Goal: Task Accomplishment & Management: Manage account settings

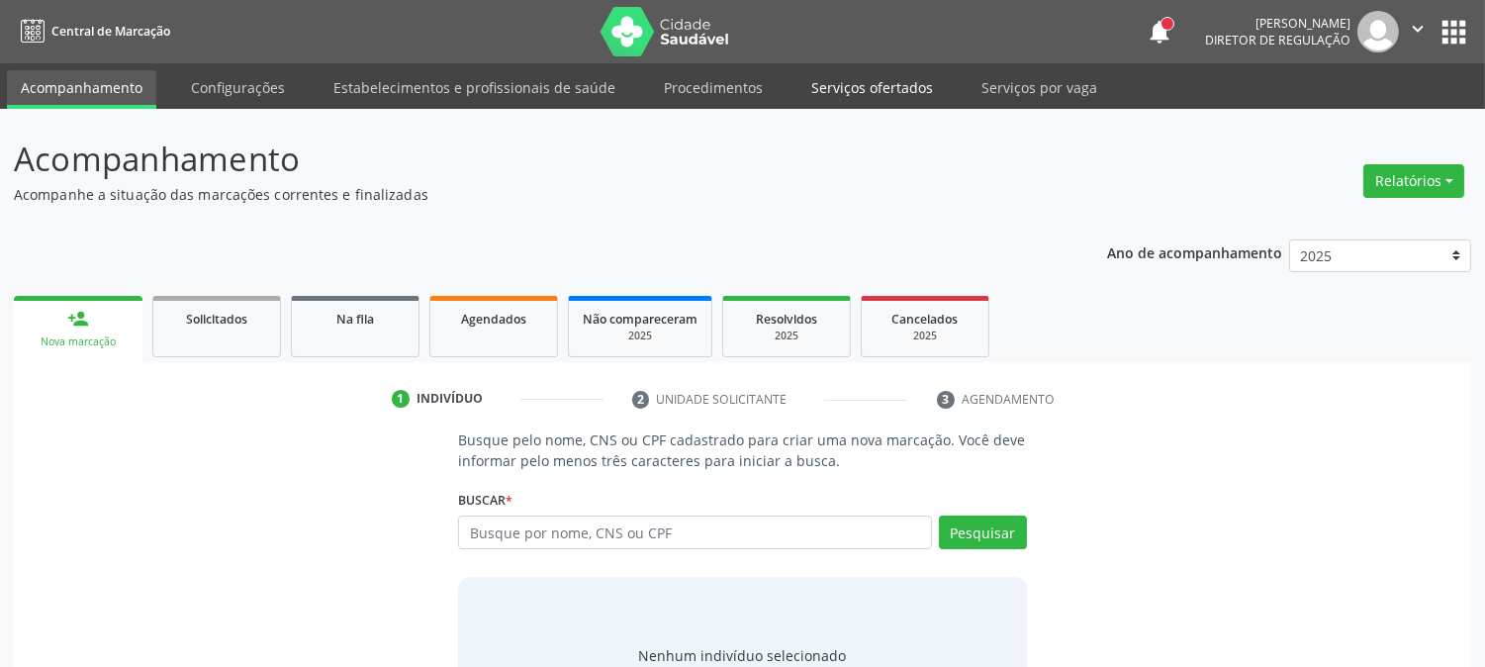
click at [864, 86] on link "Serviços ofertados" at bounding box center [872, 87] width 149 height 35
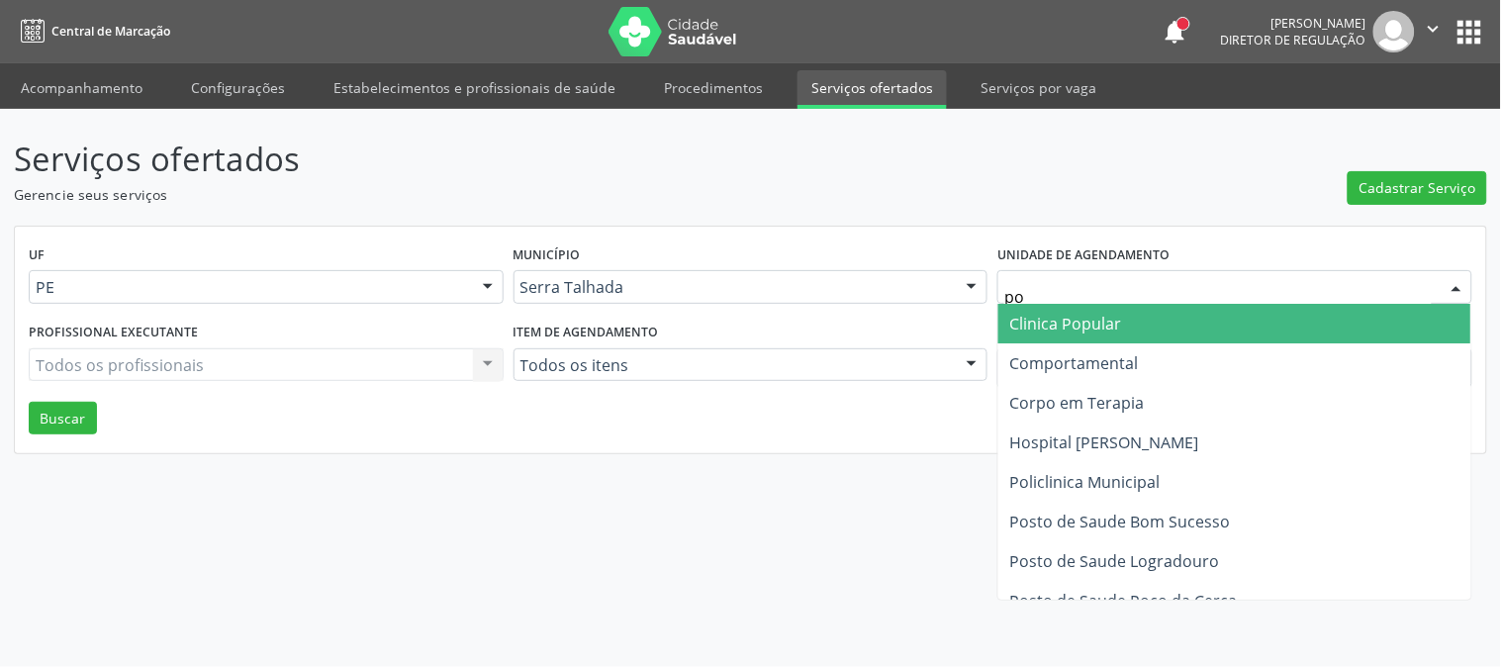
type input "pol"
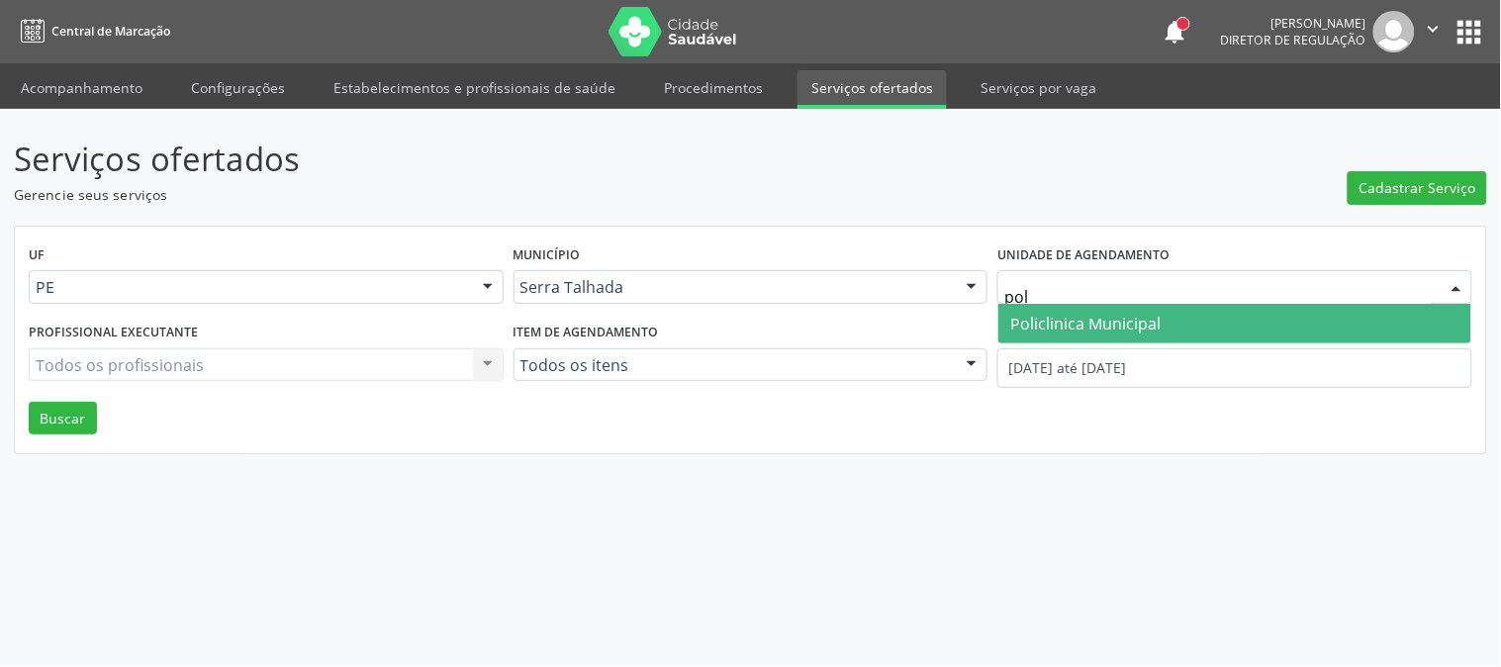
click at [1070, 314] on span "Policlinica Municipal" at bounding box center [1085, 324] width 150 height 22
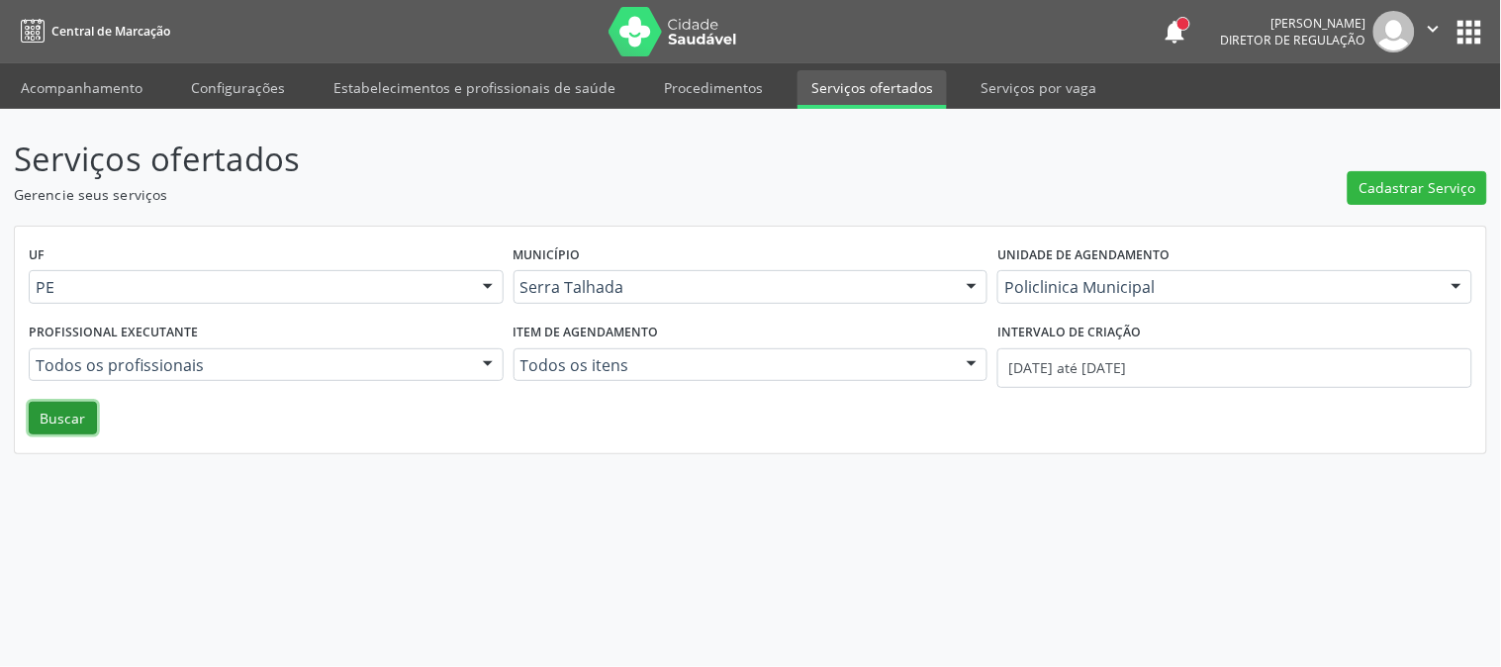
click at [72, 421] on button "Buscar" at bounding box center [63, 419] width 68 height 34
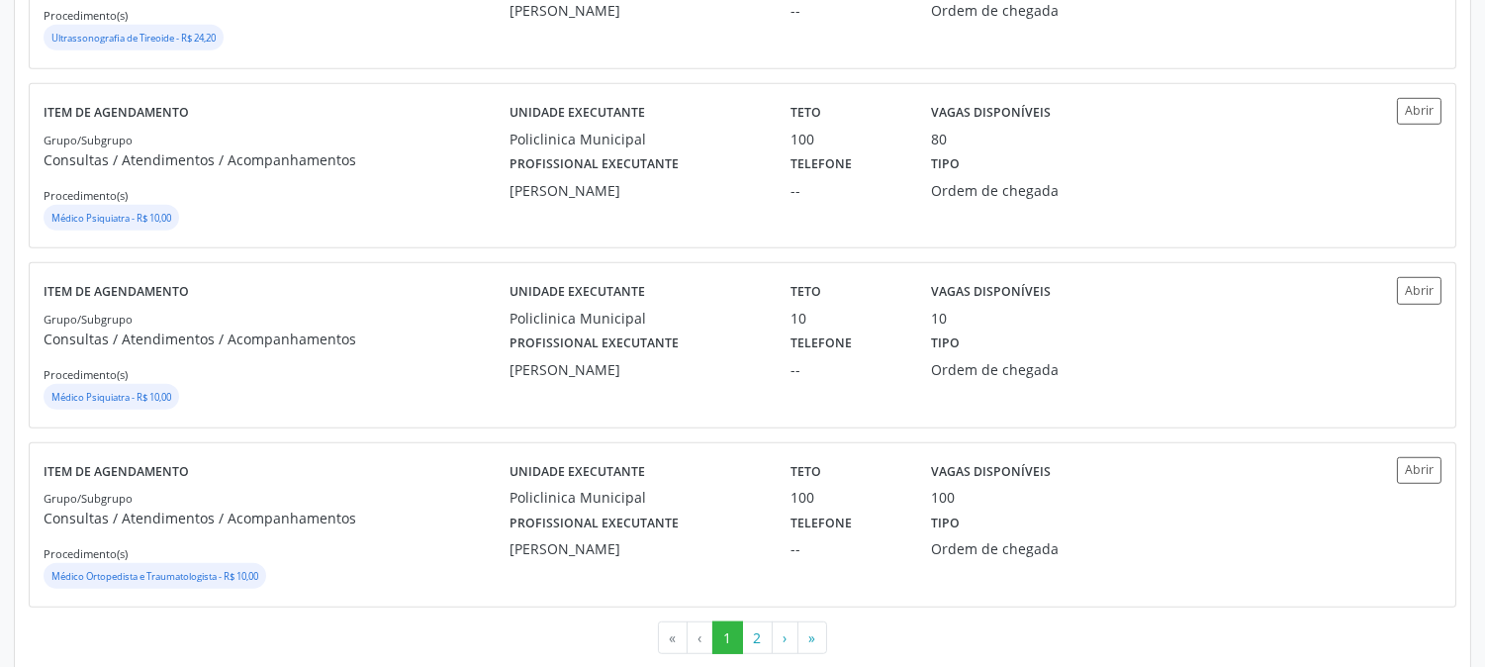
scroll to position [2639, 0]
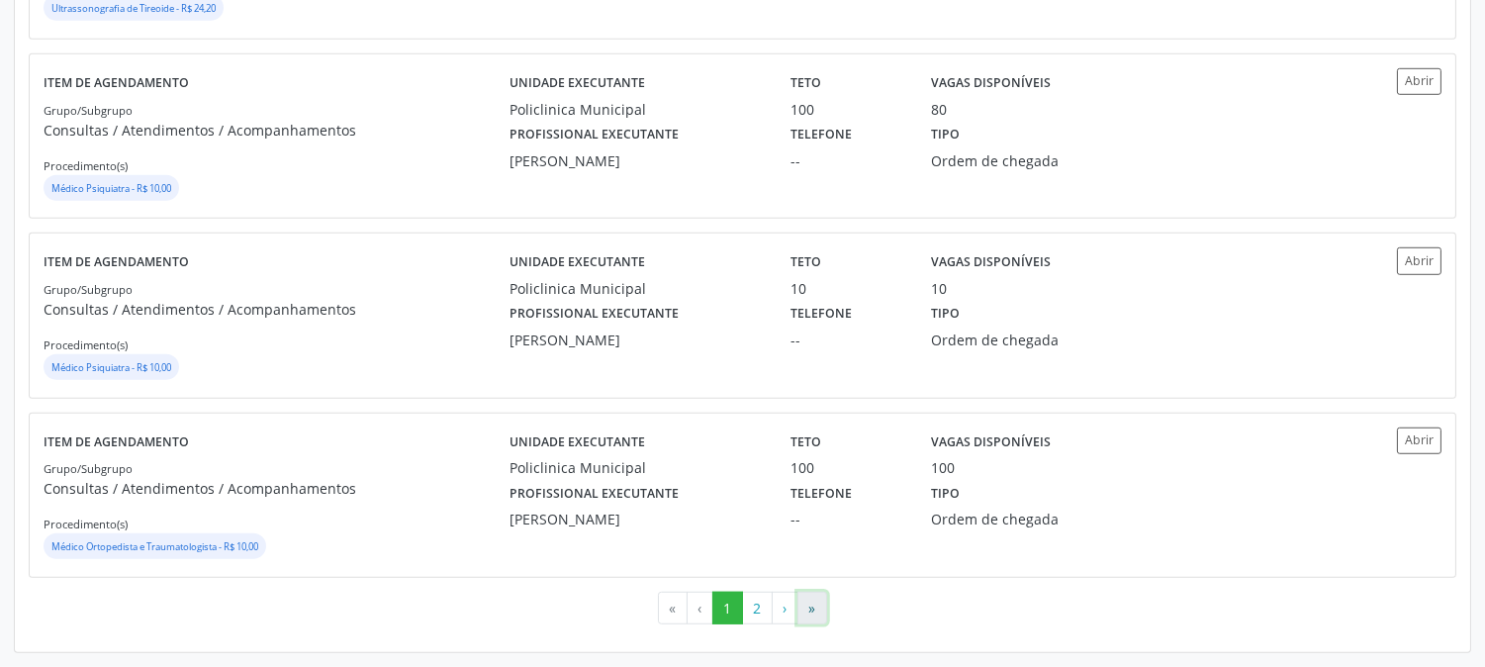
click at [808, 612] on button "»" at bounding box center [813, 609] width 30 height 34
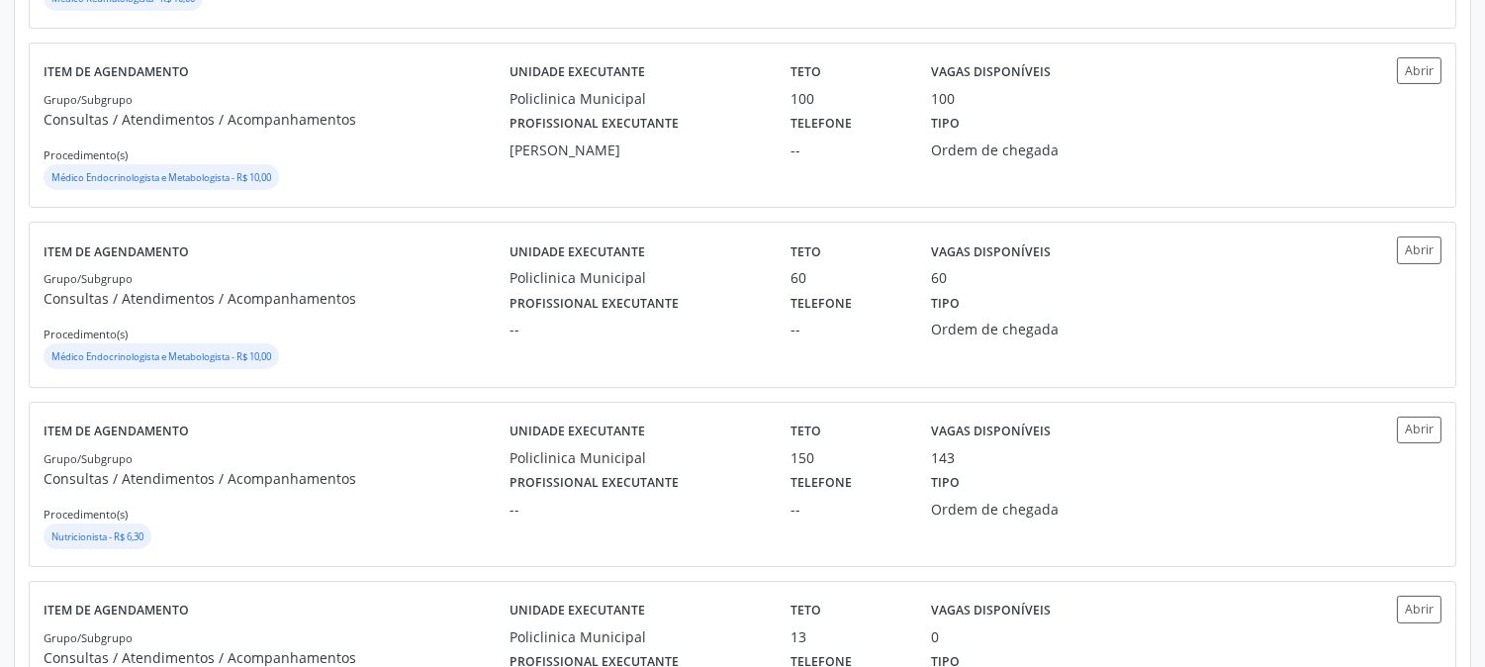
scroll to position [879, 0]
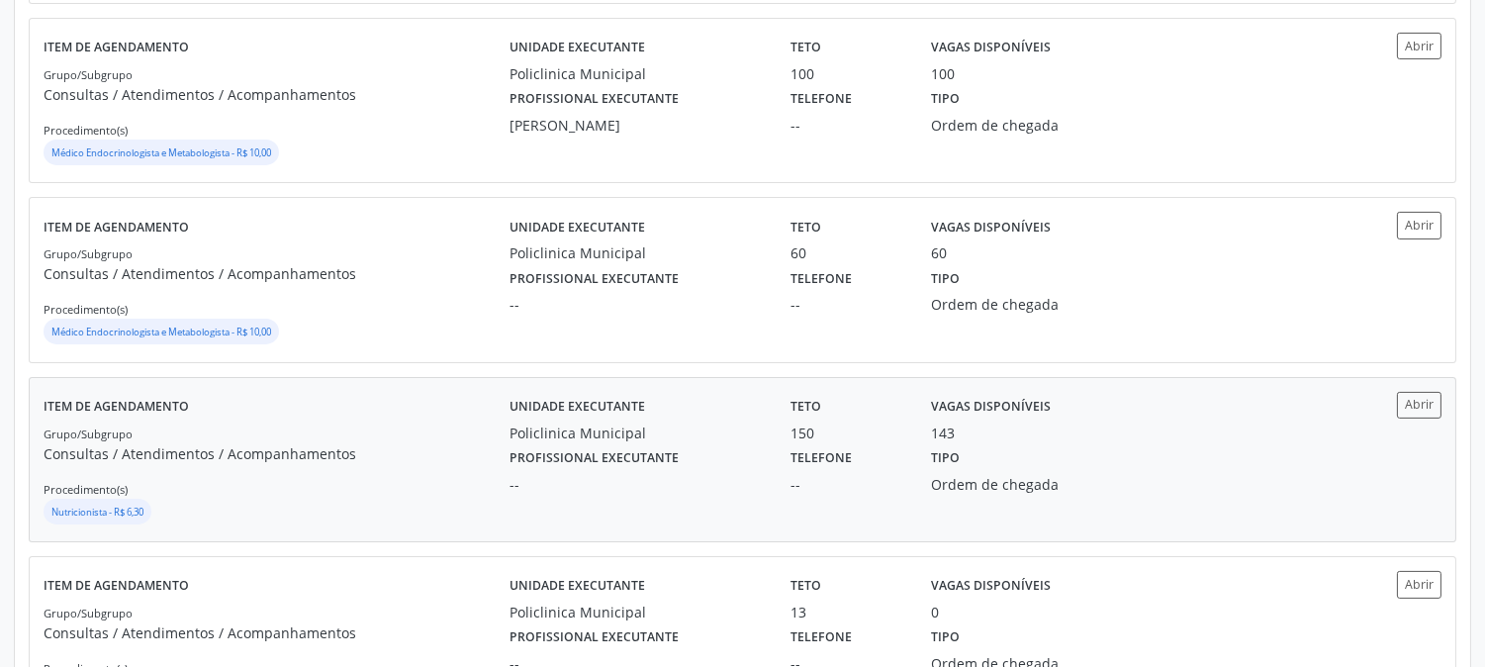
click at [697, 487] on div "--" at bounding box center [636, 484] width 253 height 21
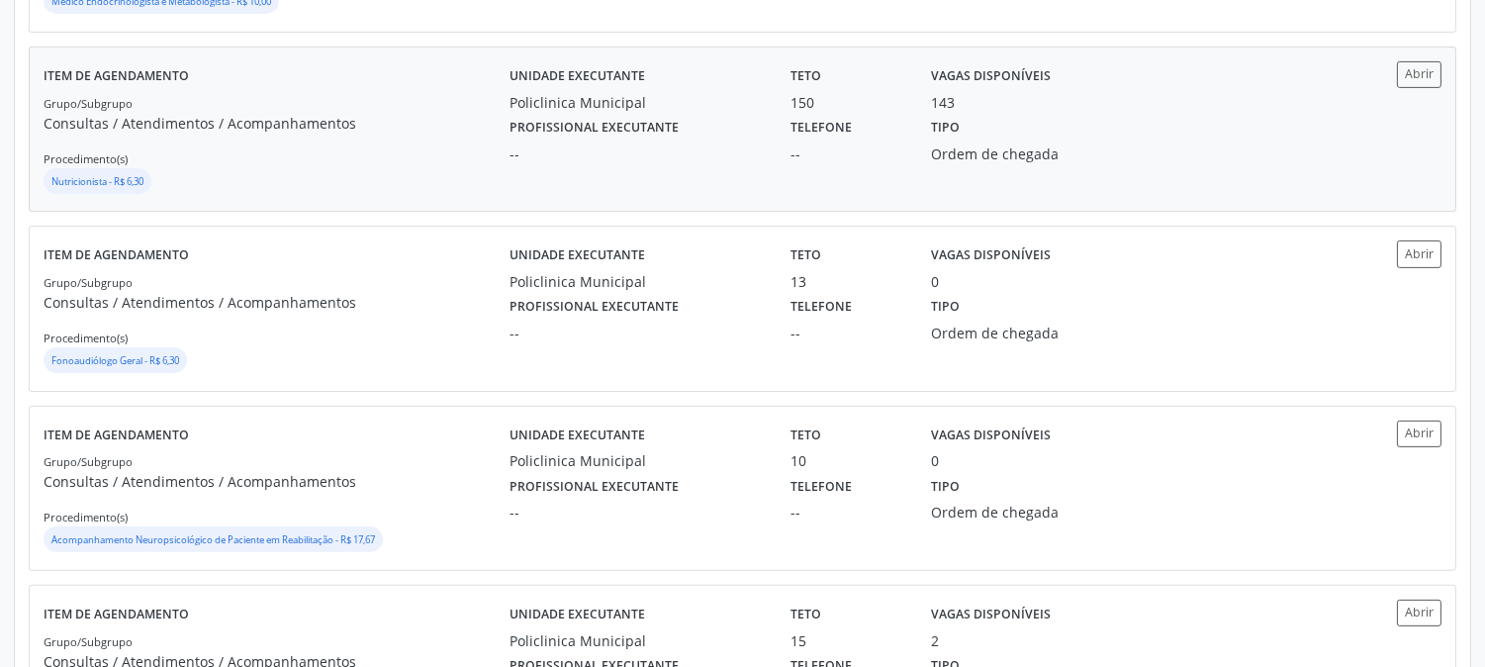
scroll to position [1099, 0]
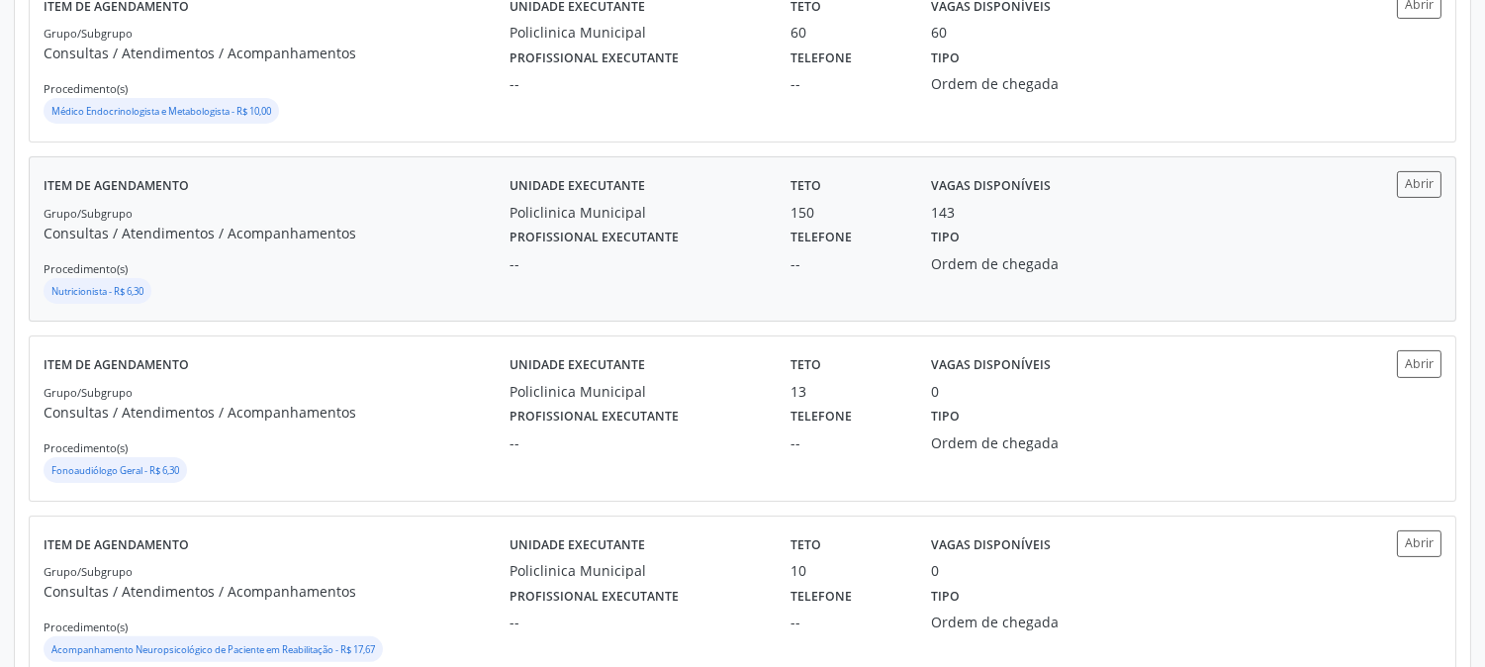
click at [990, 232] on div "Tipo Ordem de chegada" at bounding box center [1022, 248] width 211 height 51
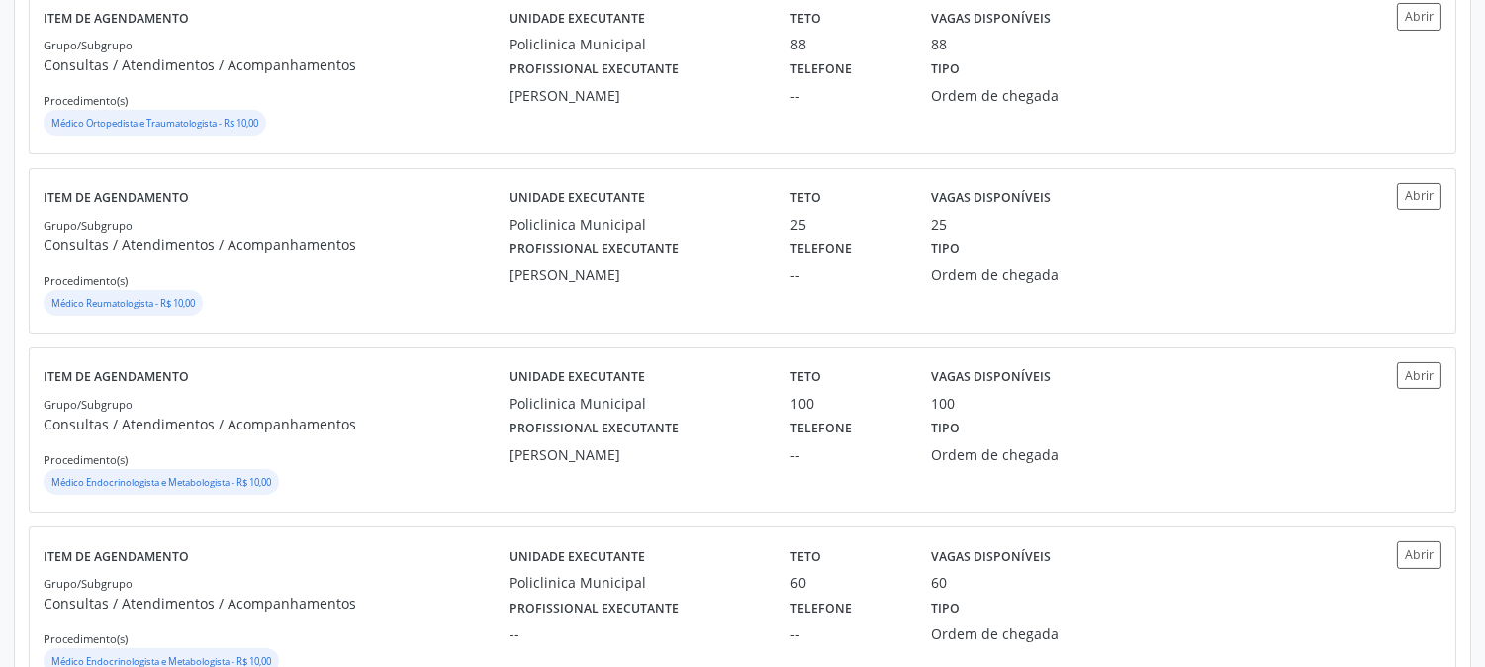
scroll to position [0, 0]
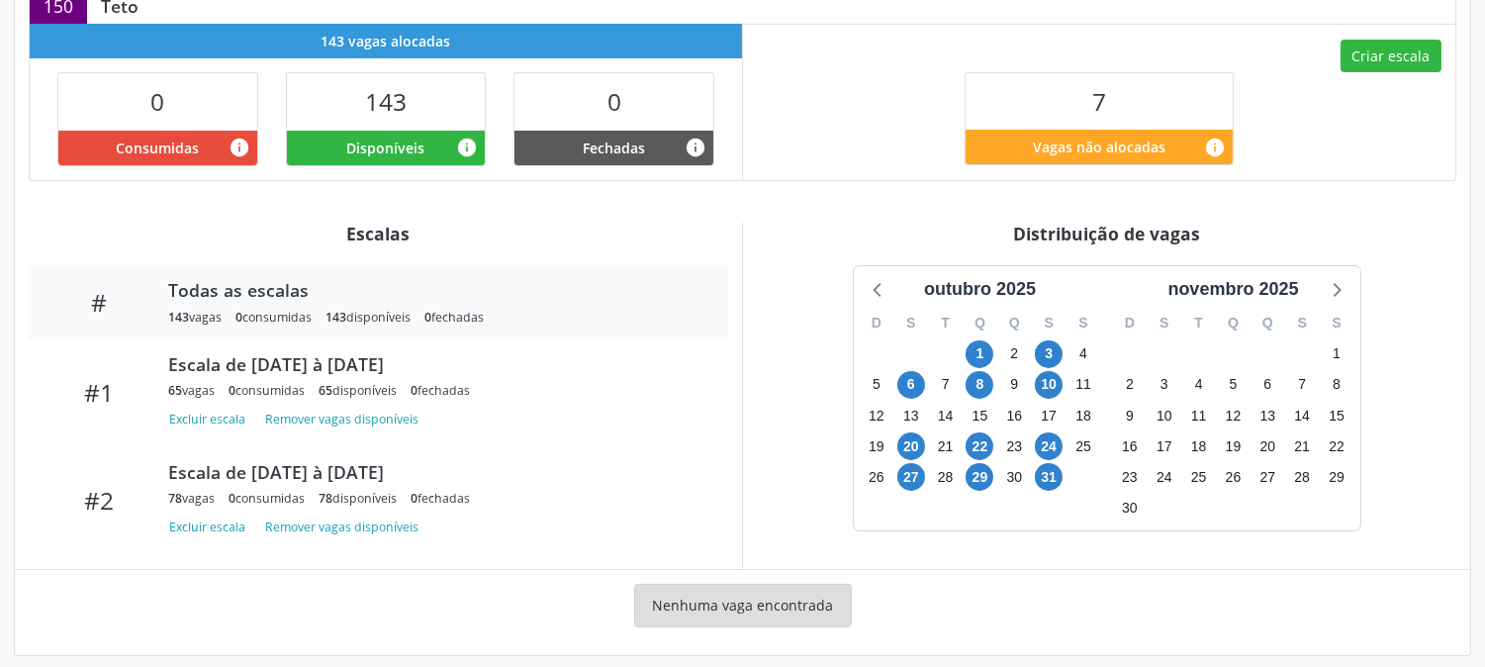
scroll to position [478, 0]
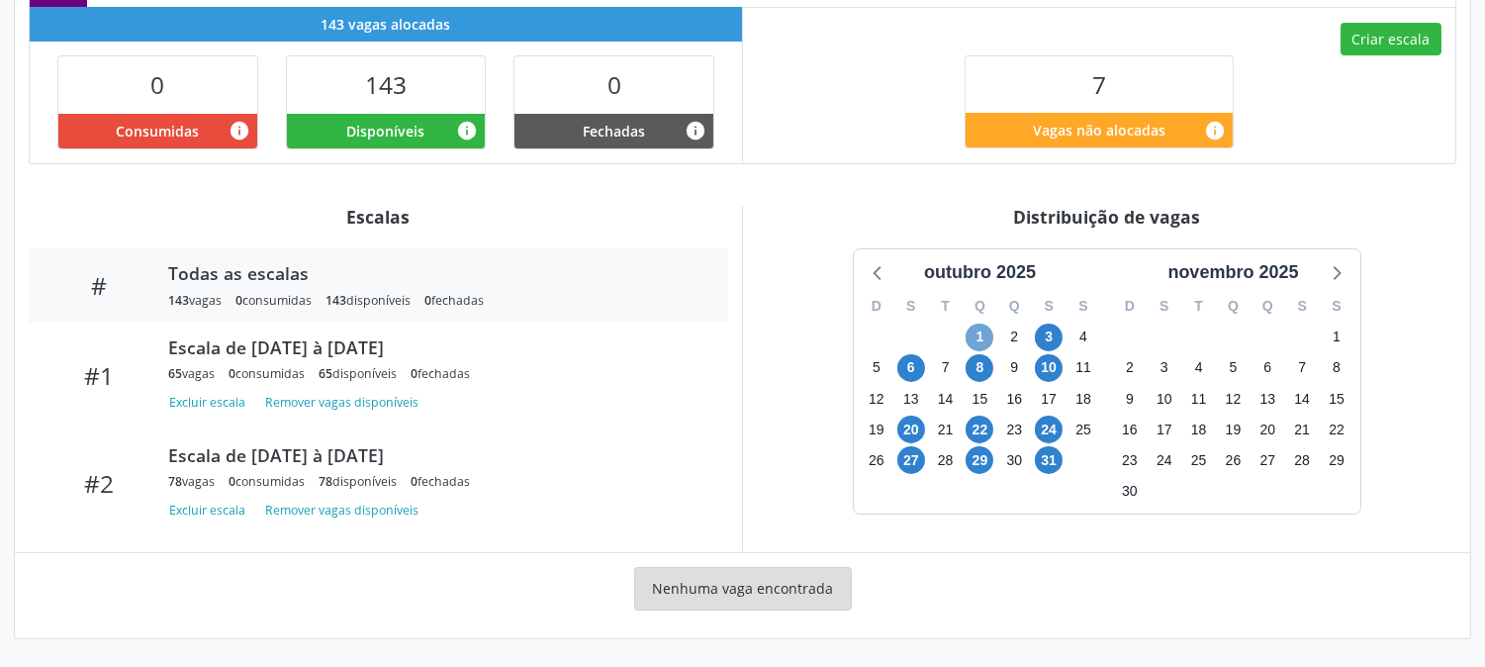
click at [977, 332] on span "1" at bounding box center [980, 338] width 28 height 28
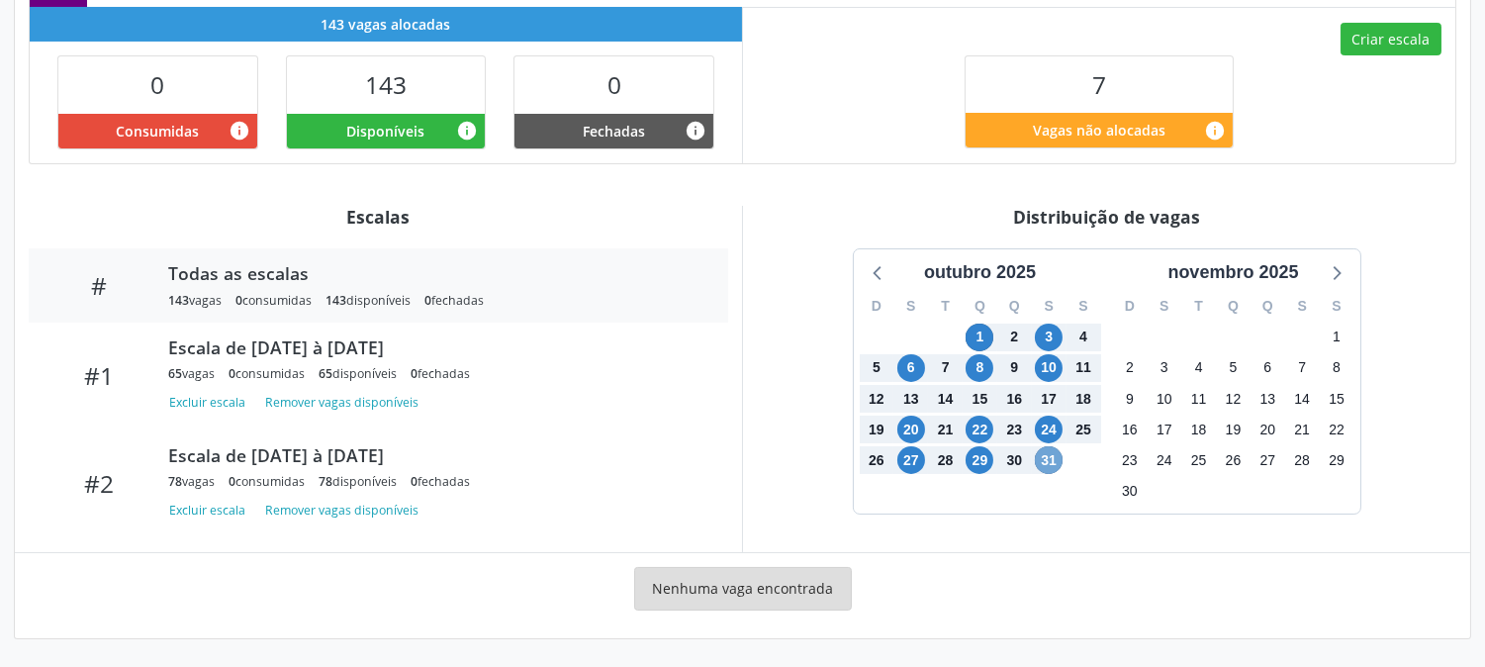
click at [1049, 455] on span "31" at bounding box center [1049, 460] width 28 height 28
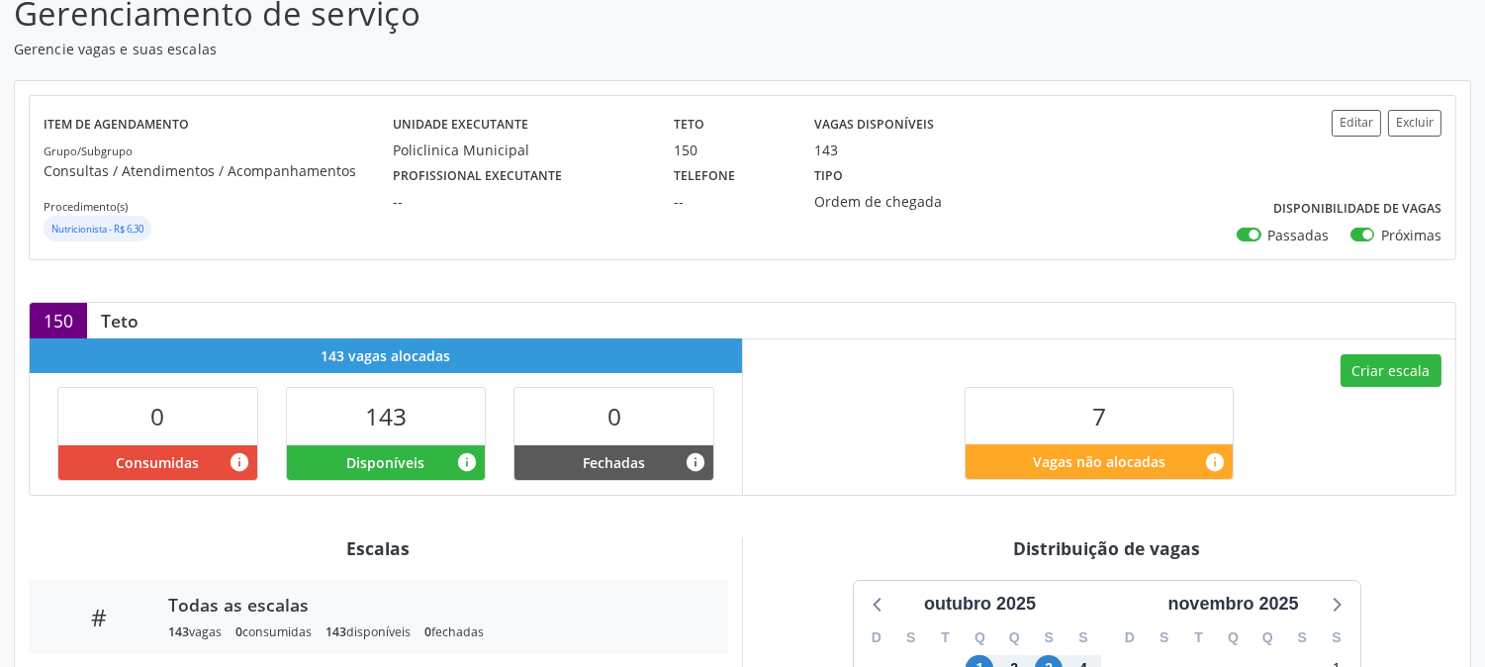
scroll to position [63, 0]
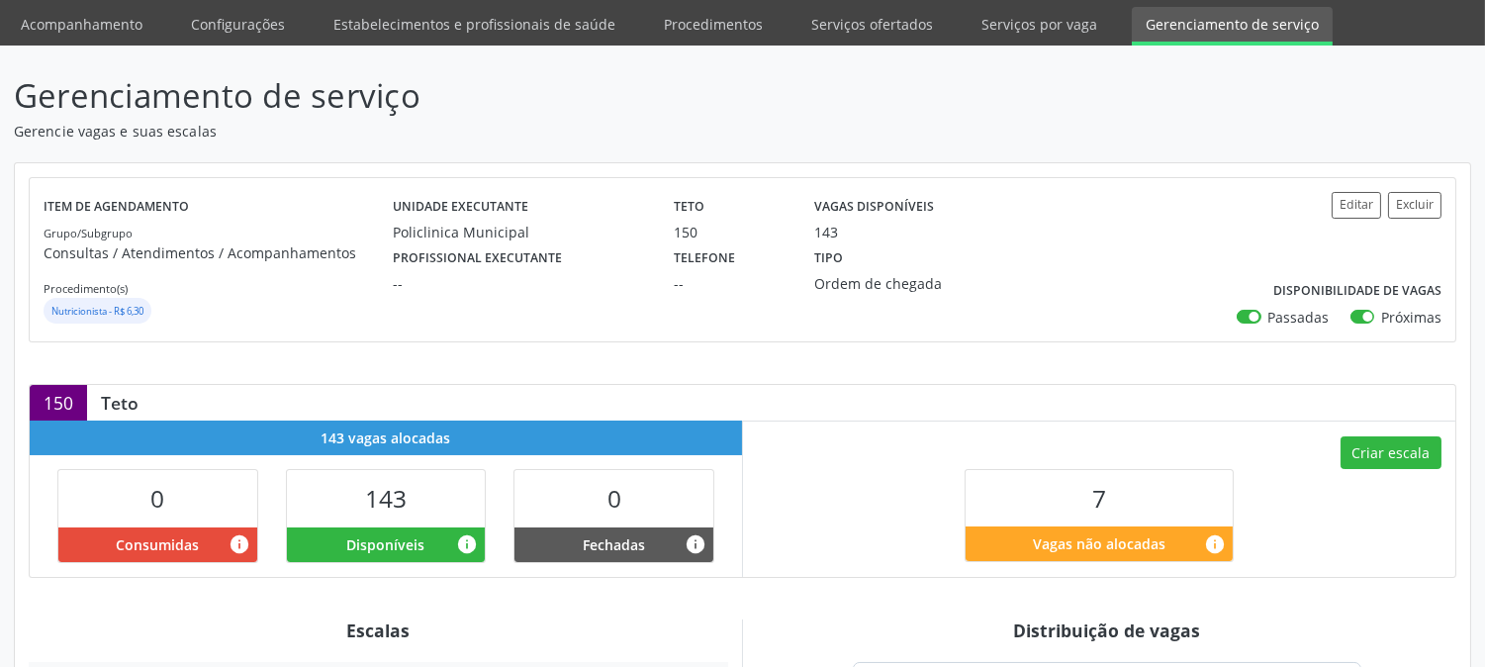
drag, startPoint x: 1431, startPoint y: 83, endPoint x: 1432, endPoint y: 69, distance: 13.9
click at [1432, 71] on header "Gerenciamento de serviço Gerencie vagas e suas escalas" at bounding box center [743, 106] width 1458 height 70
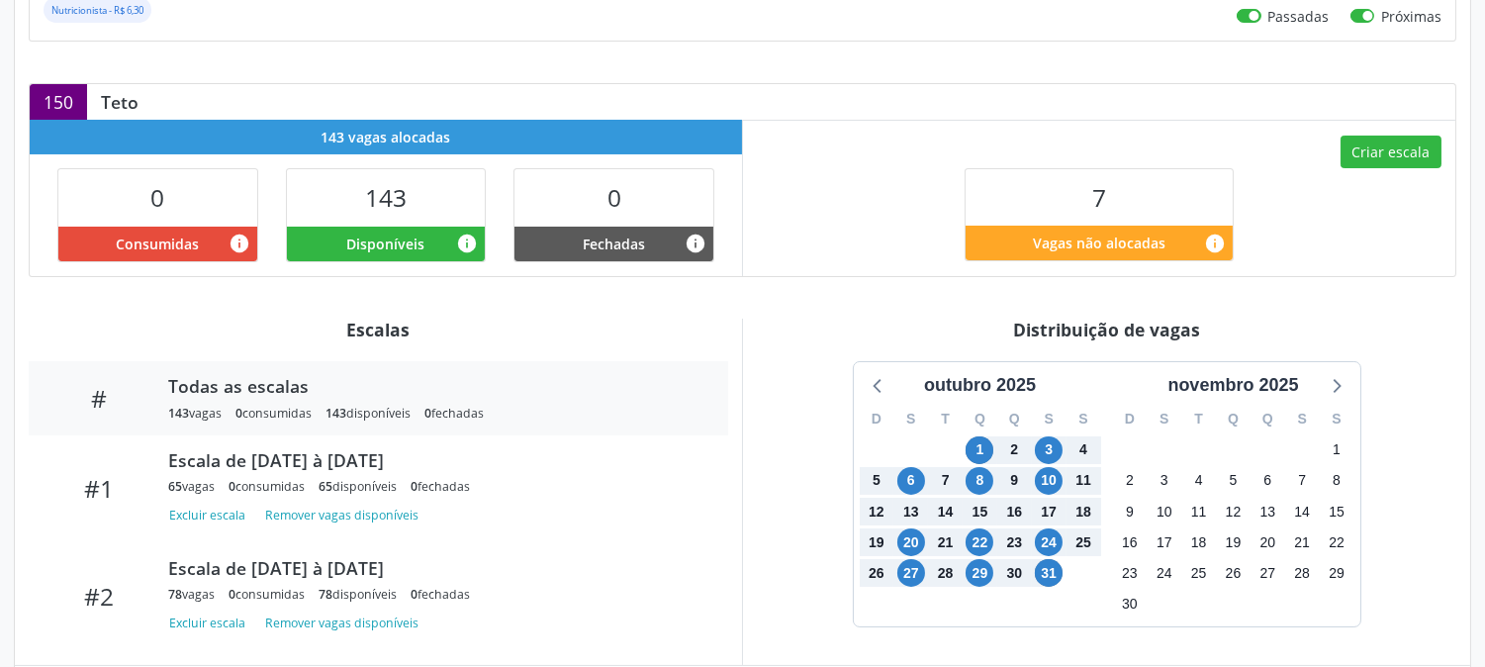
scroll to position [439, 0]
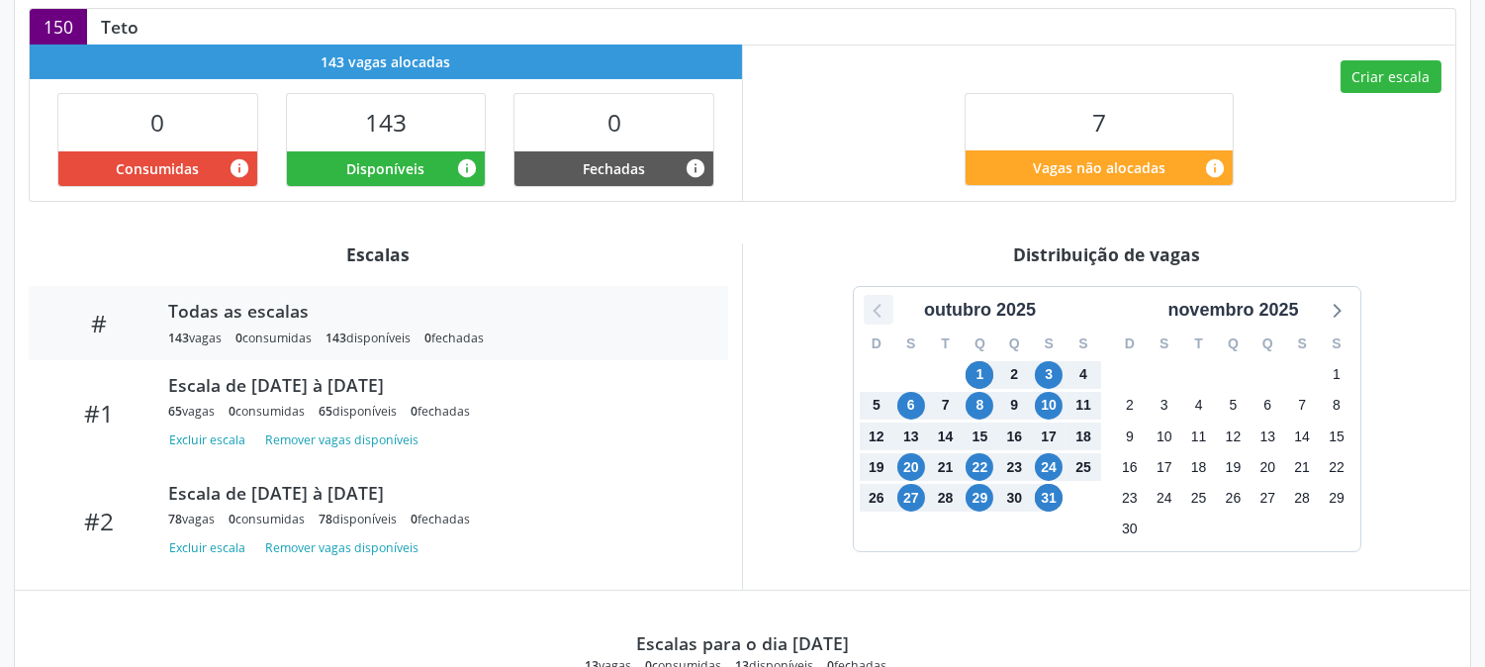
click at [875, 311] on icon at bounding box center [879, 310] width 26 height 26
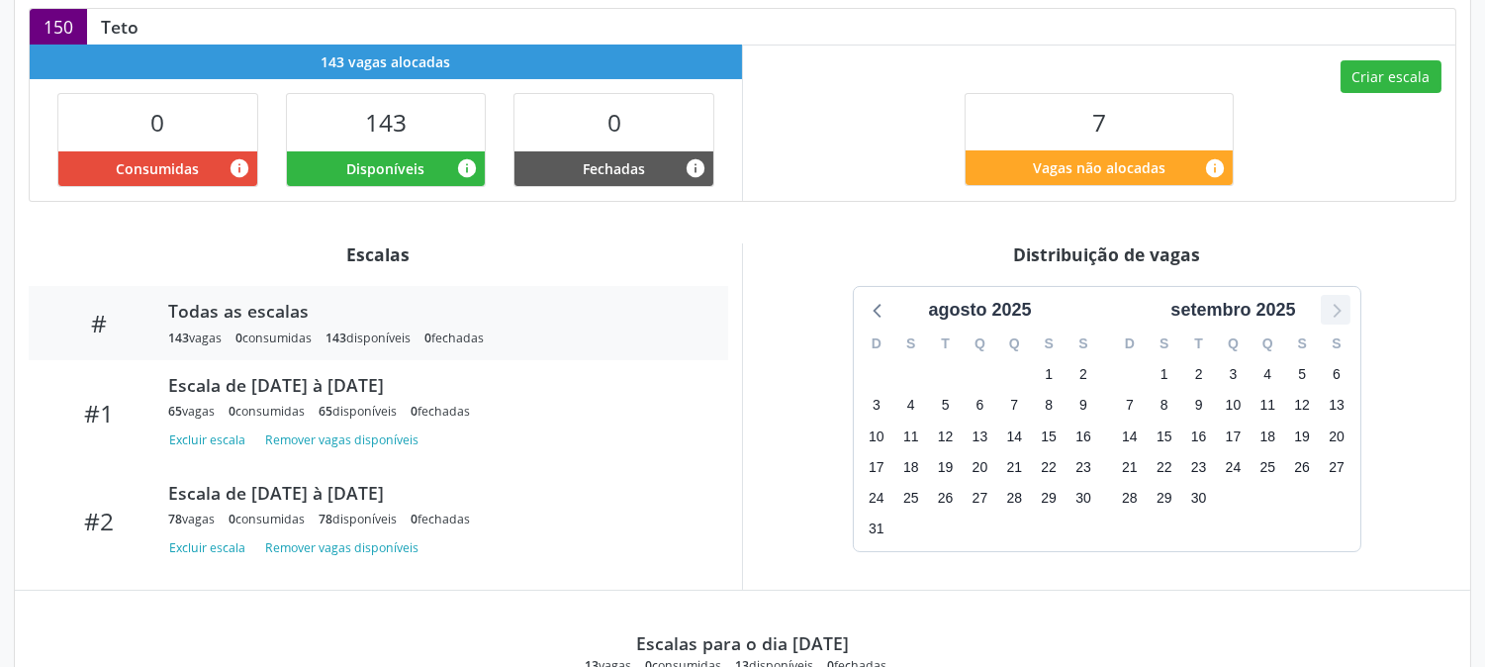
click at [1344, 313] on icon at bounding box center [1336, 310] width 26 height 26
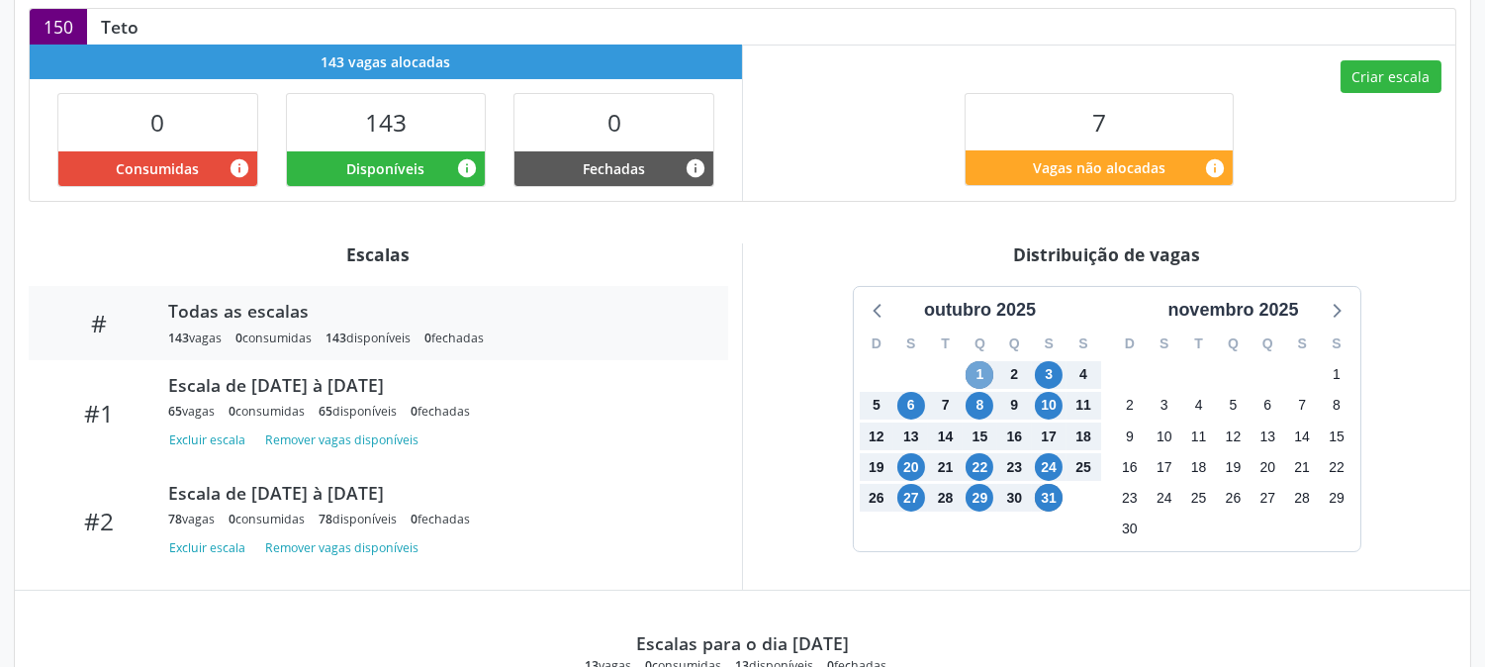
click at [976, 372] on span "1" at bounding box center [980, 375] width 28 height 28
click at [1050, 499] on span "31" at bounding box center [1049, 498] width 28 height 28
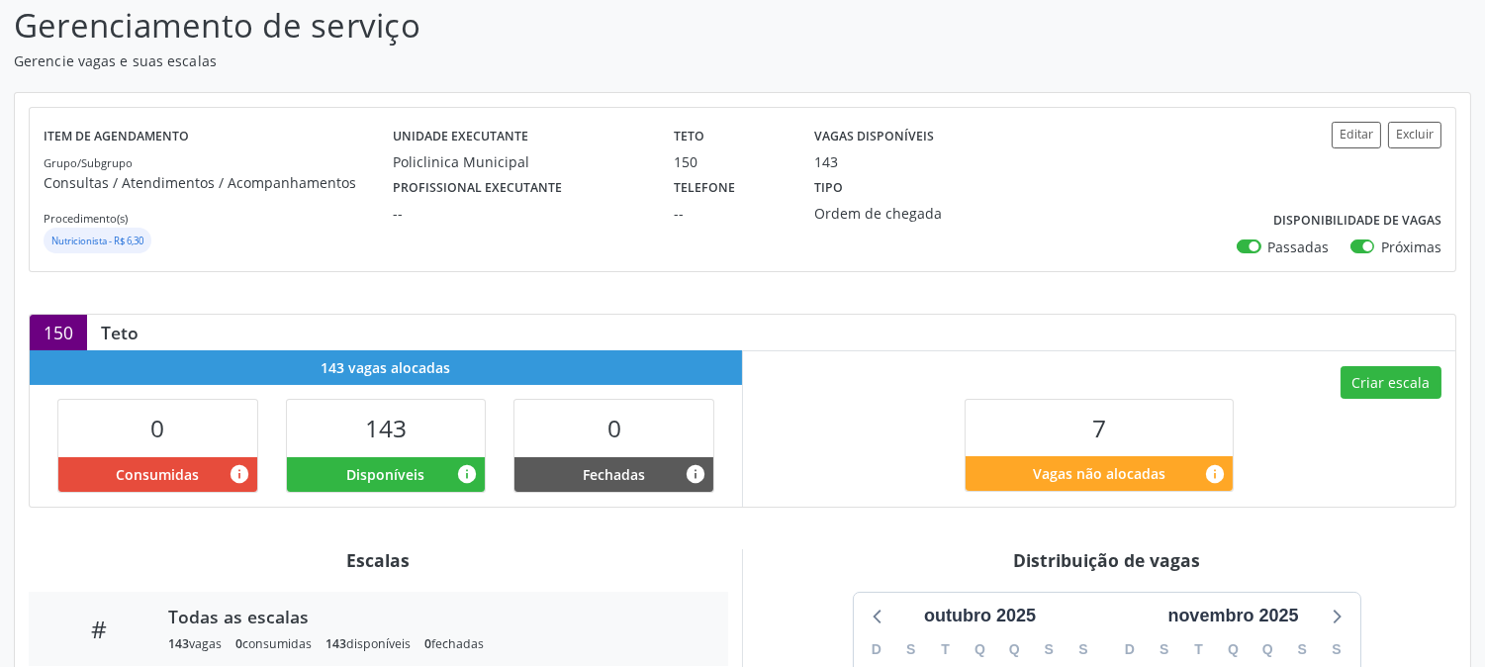
scroll to position [478, 0]
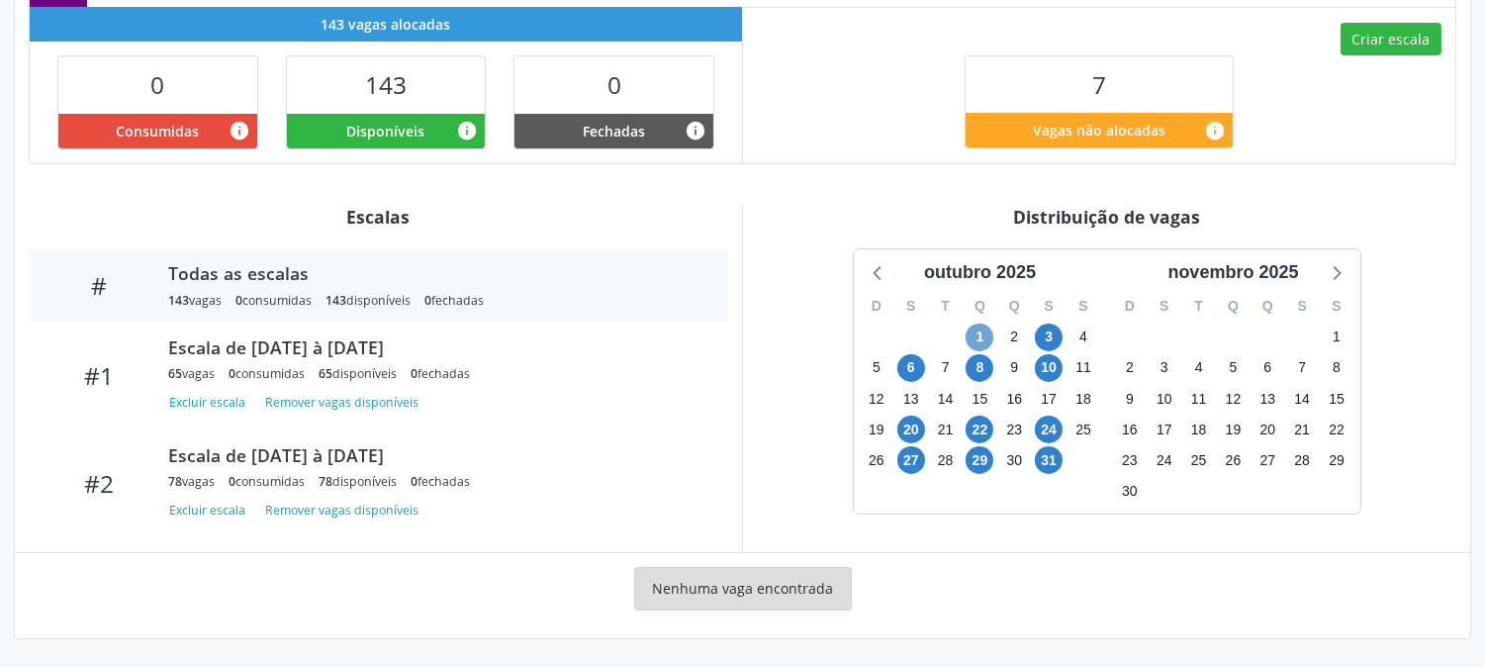
click at [971, 334] on span "1" at bounding box center [980, 338] width 28 height 28
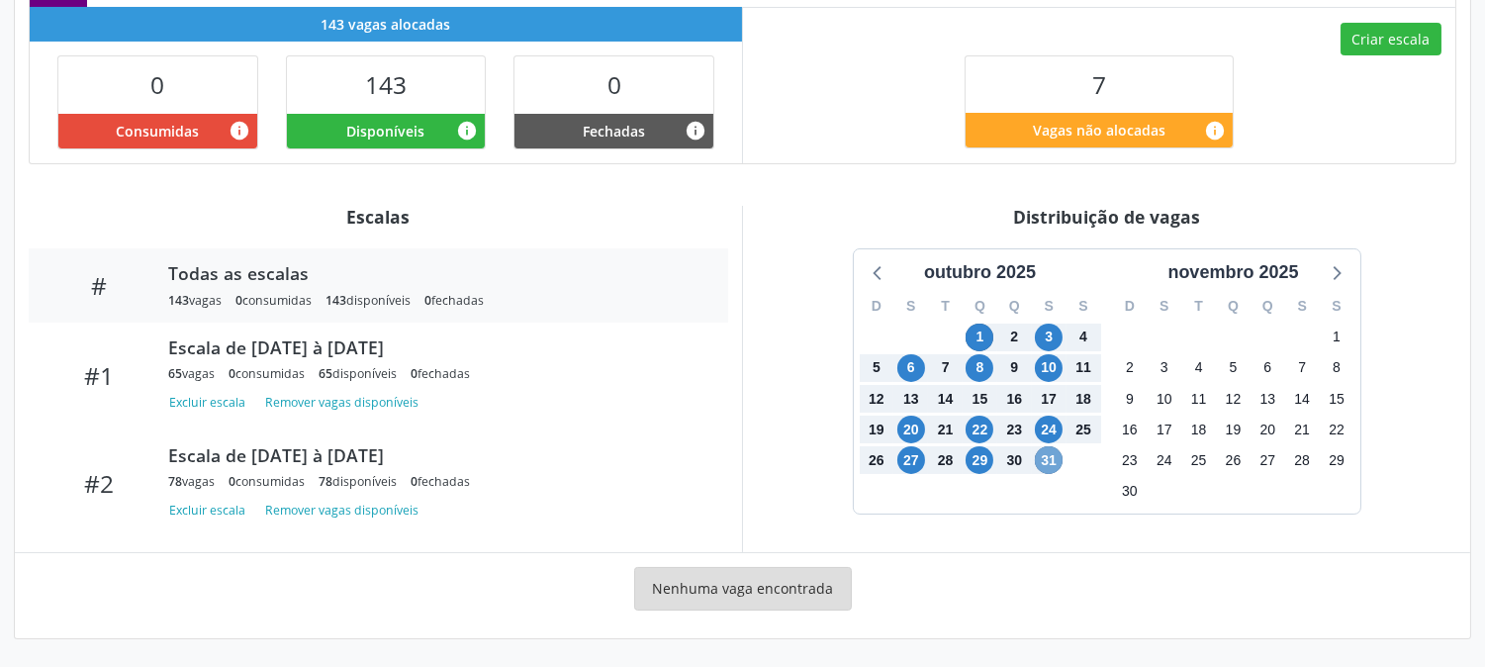
click at [1042, 457] on span "31" at bounding box center [1049, 460] width 28 height 28
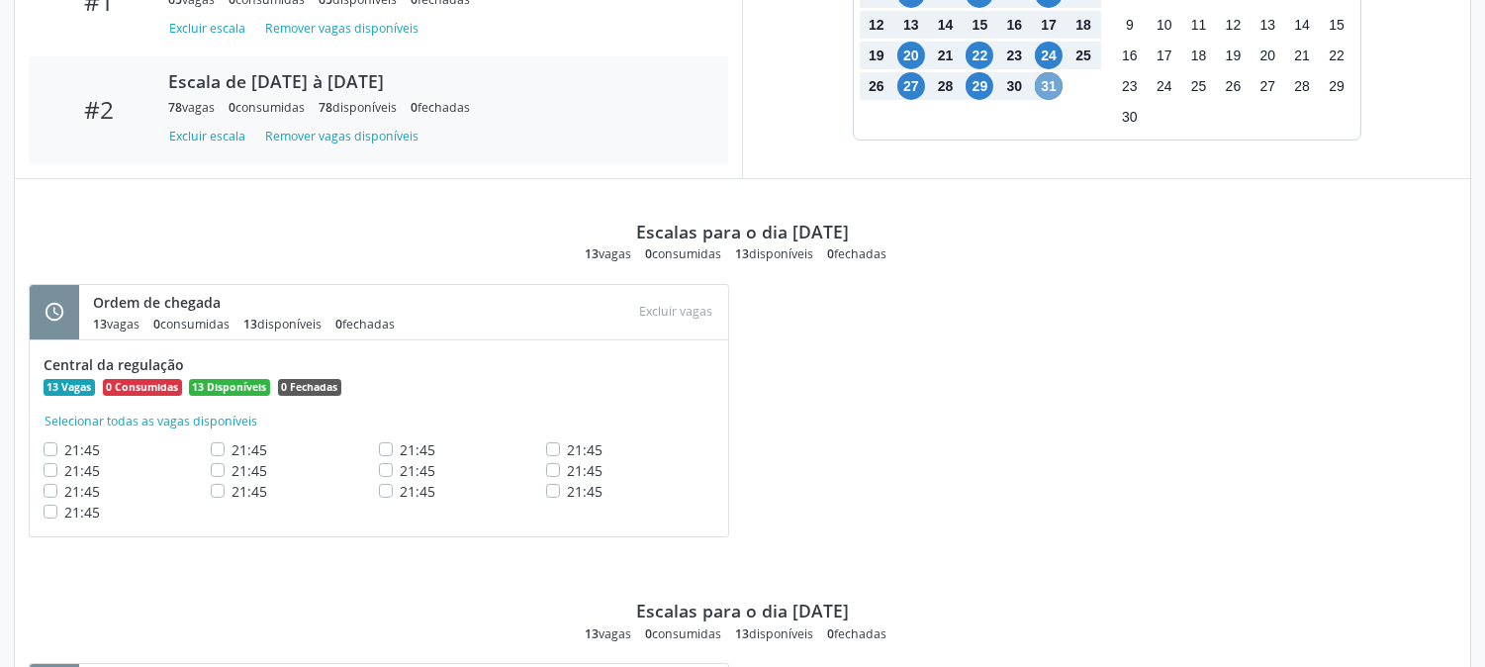
scroll to position [879, 0]
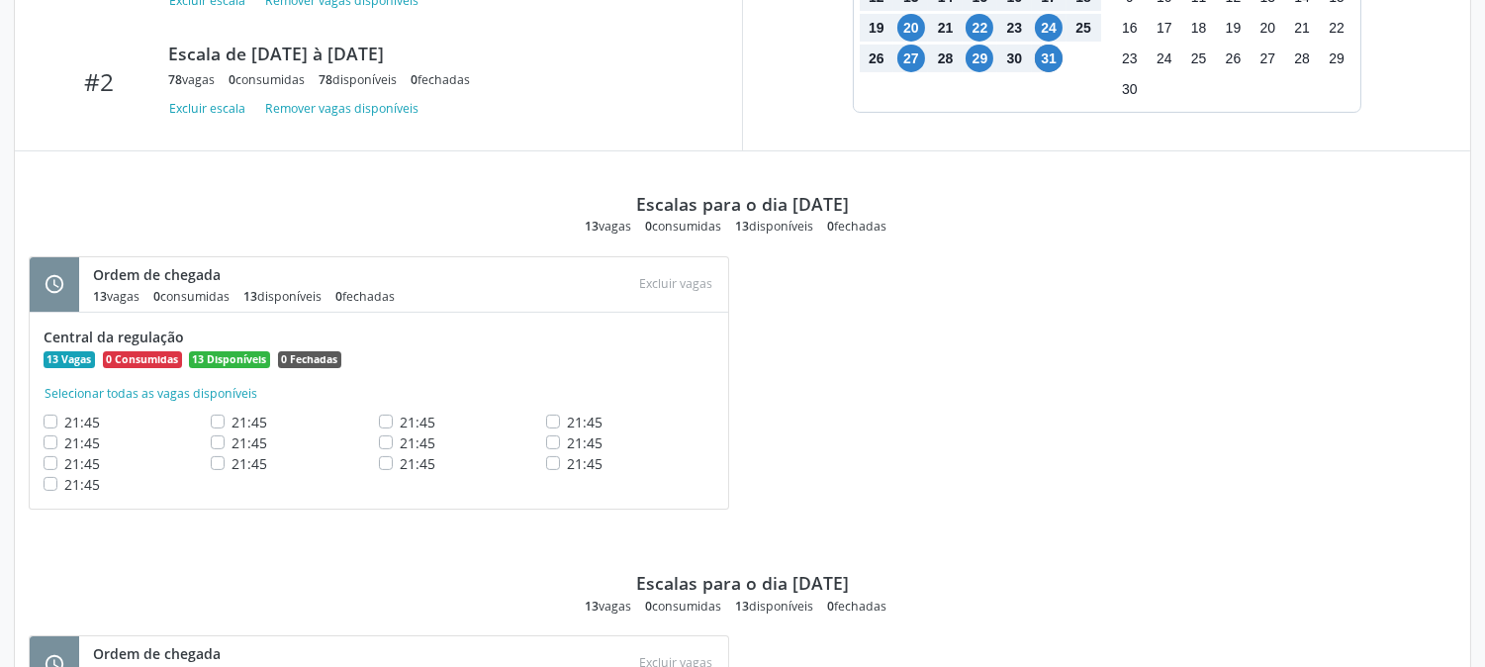
click at [655, 462] on div "Central da regulação 13 Vagas 0 Consumidas 13 Disponíveis 0 Fechadas Selecionar…" at bounding box center [379, 410] width 671 height 167
click at [665, 449] on div "21:45" at bounding box center [629, 442] width 167 height 21
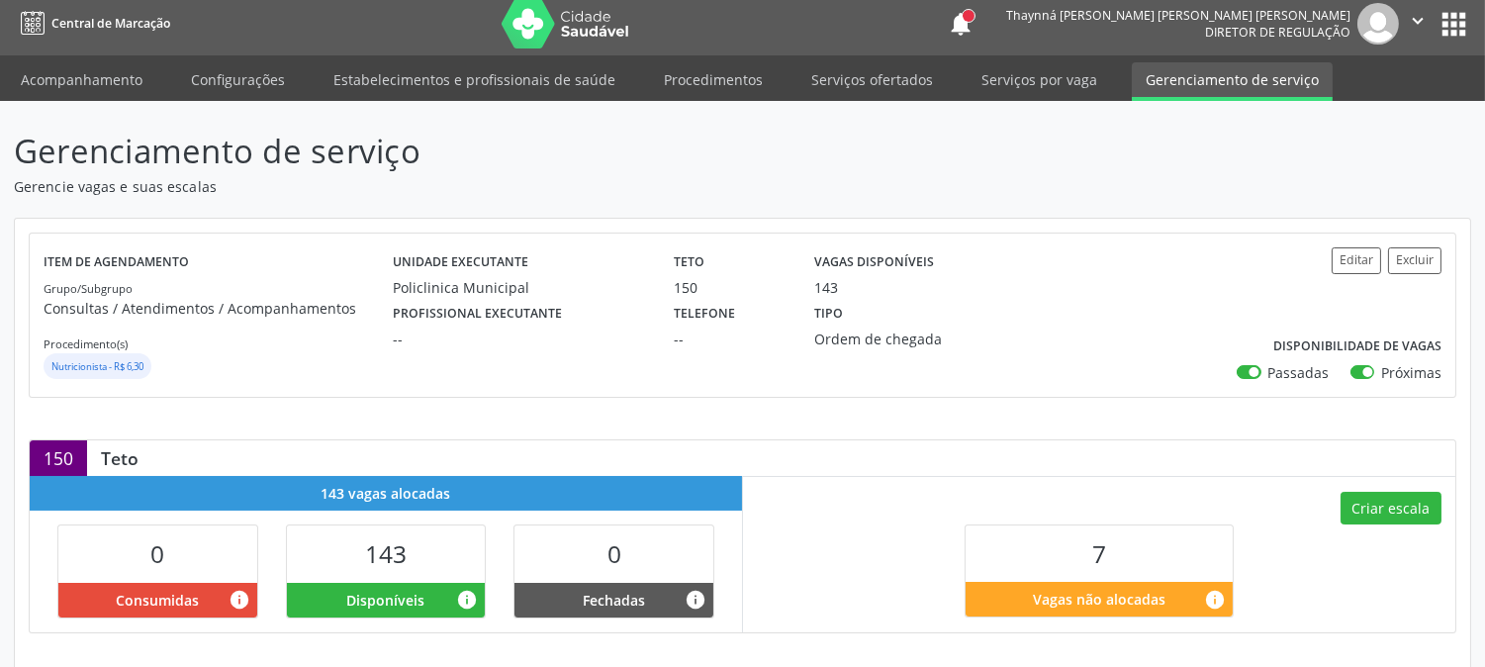
scroll to position [0, 0]
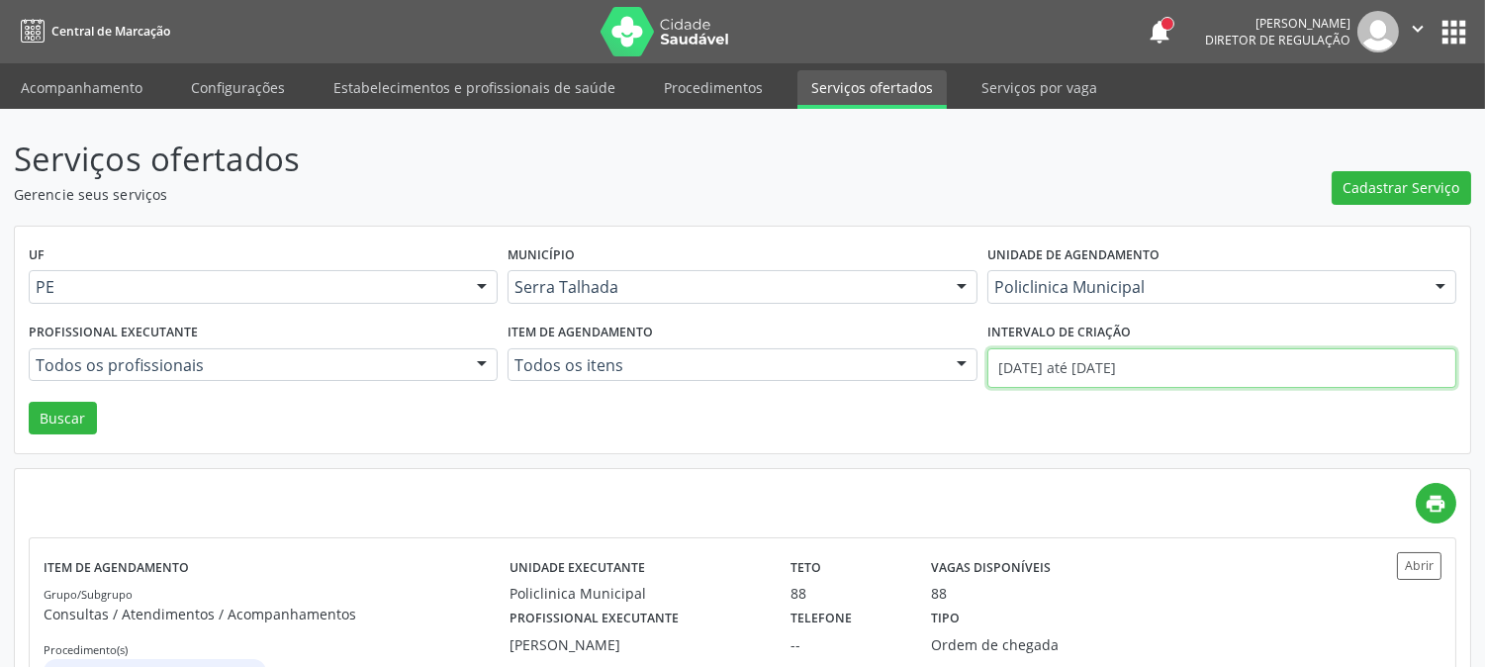
click at [1020, 368] on input "01/09/2025 até 25/09/2025" at bounding box center [1222, 368] width 469 height 40
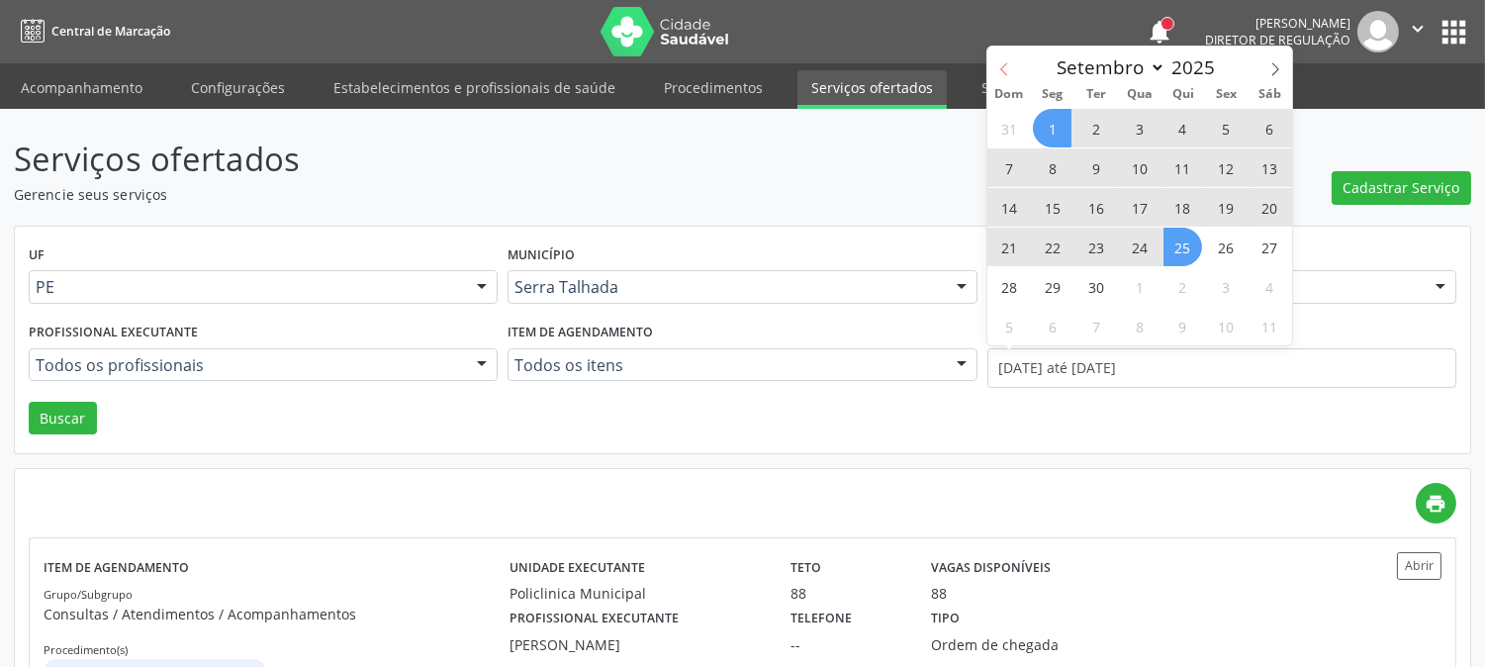
click at [1001, 55] on span at bounding box center [1005, 64] width 34 height 34
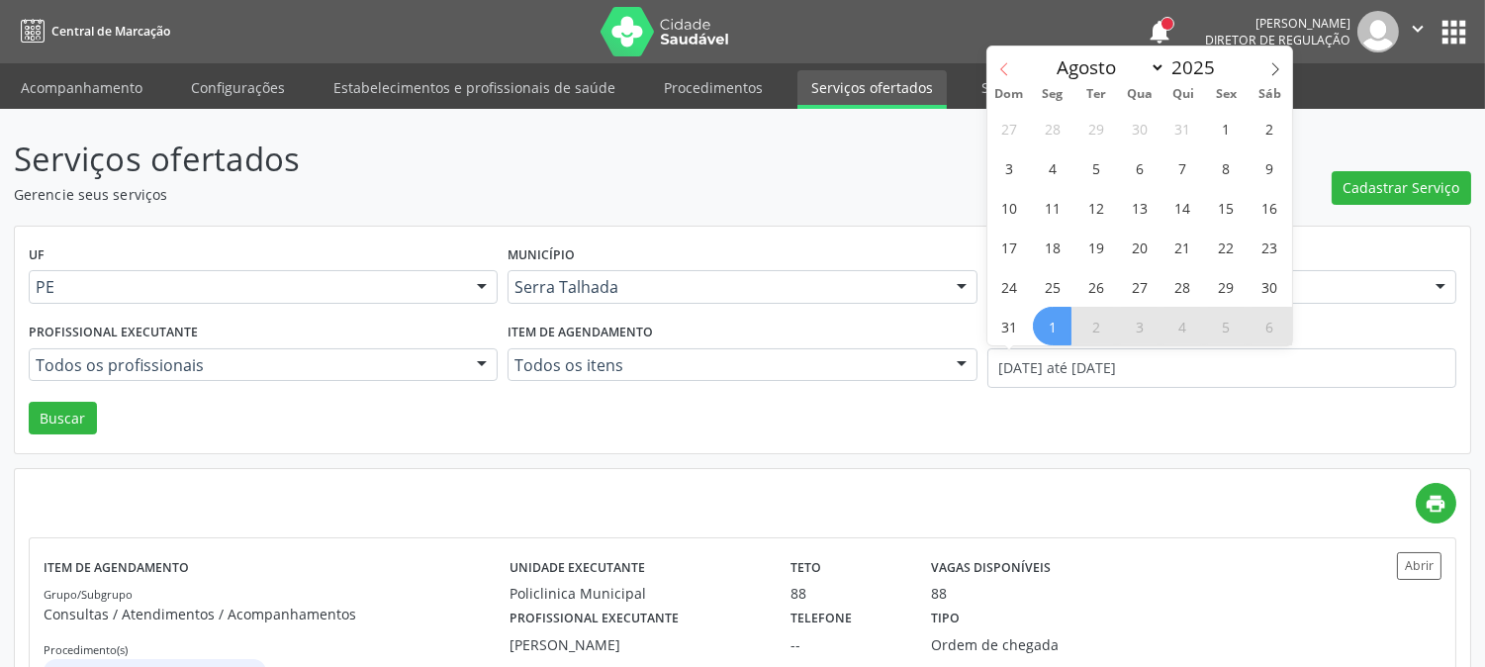
click at [1001, 55] on span at bounding box center [1005, 64] width 34 height 34
select select "5"
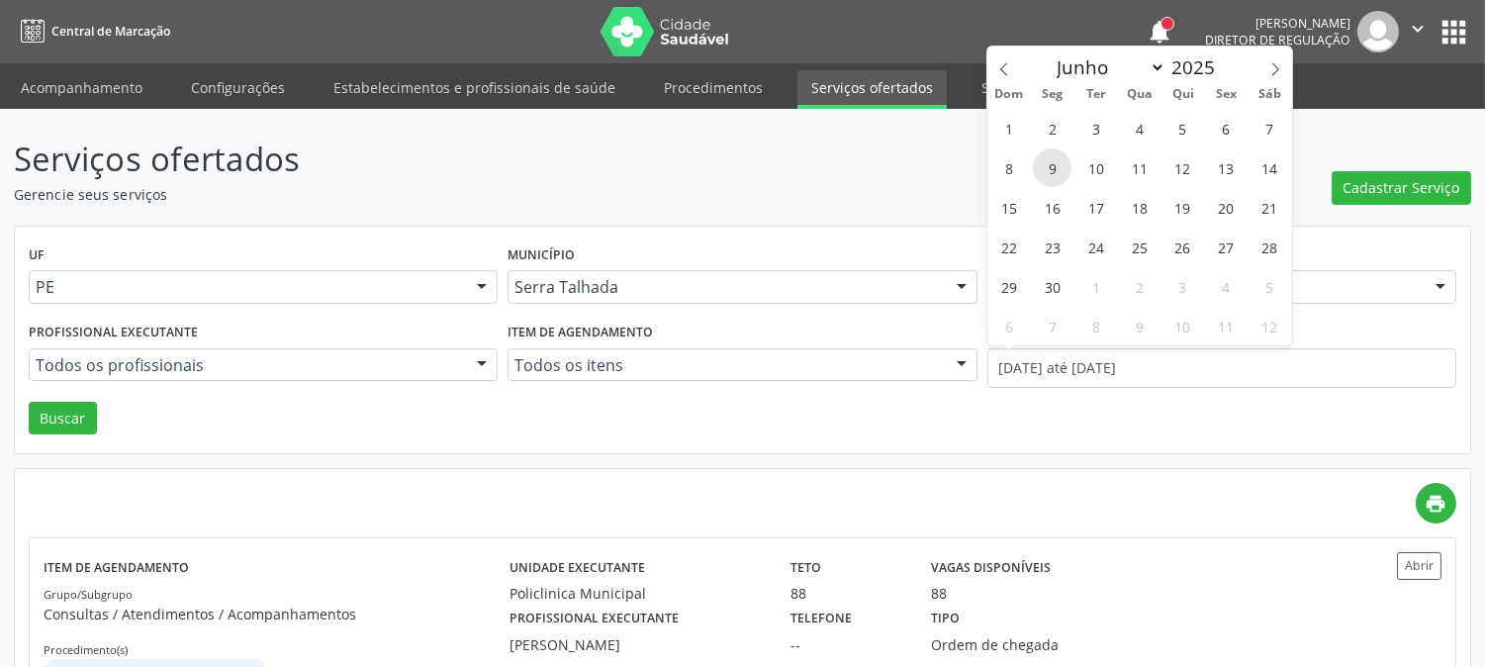
click at [1061, 162] on span "9" at bounding box center [1052, 167] width 39 height 39
type input "09/06/2025"
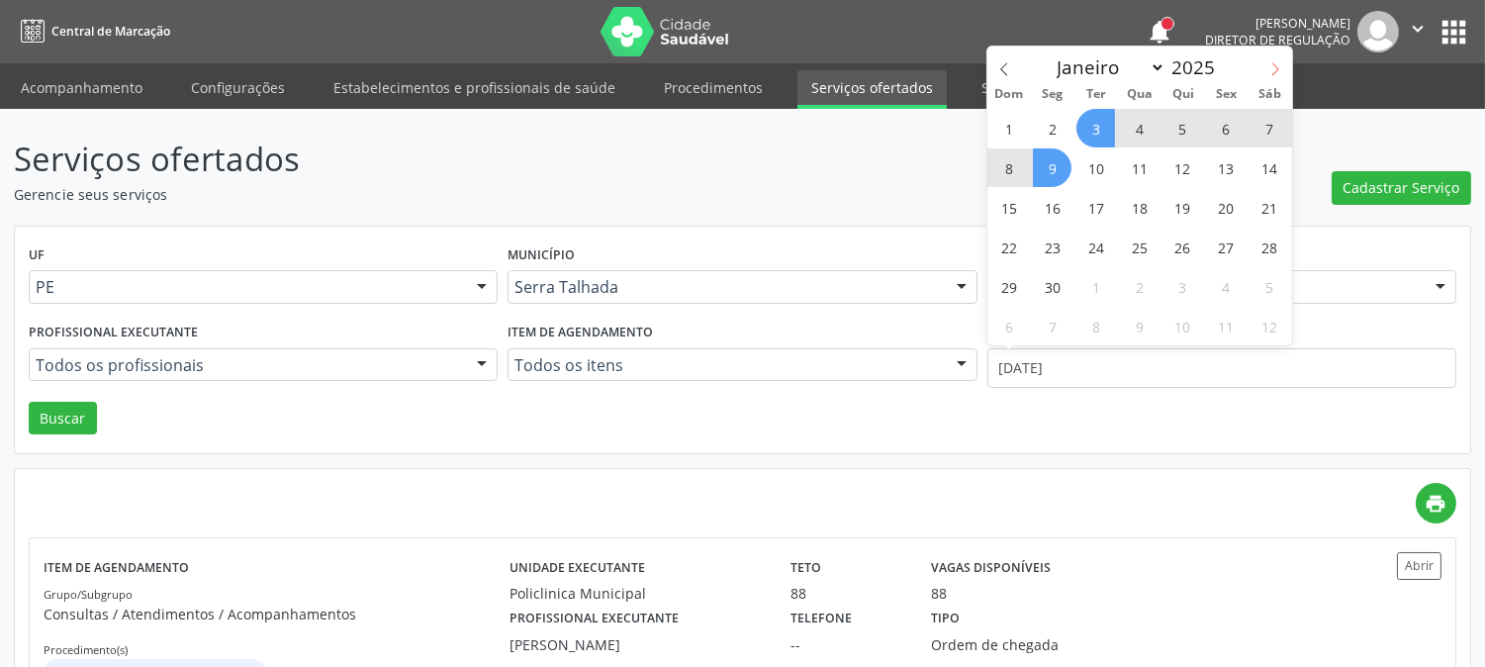
click at [1281, 77] on span at bounding box center [1276, 64] width 34 height 34
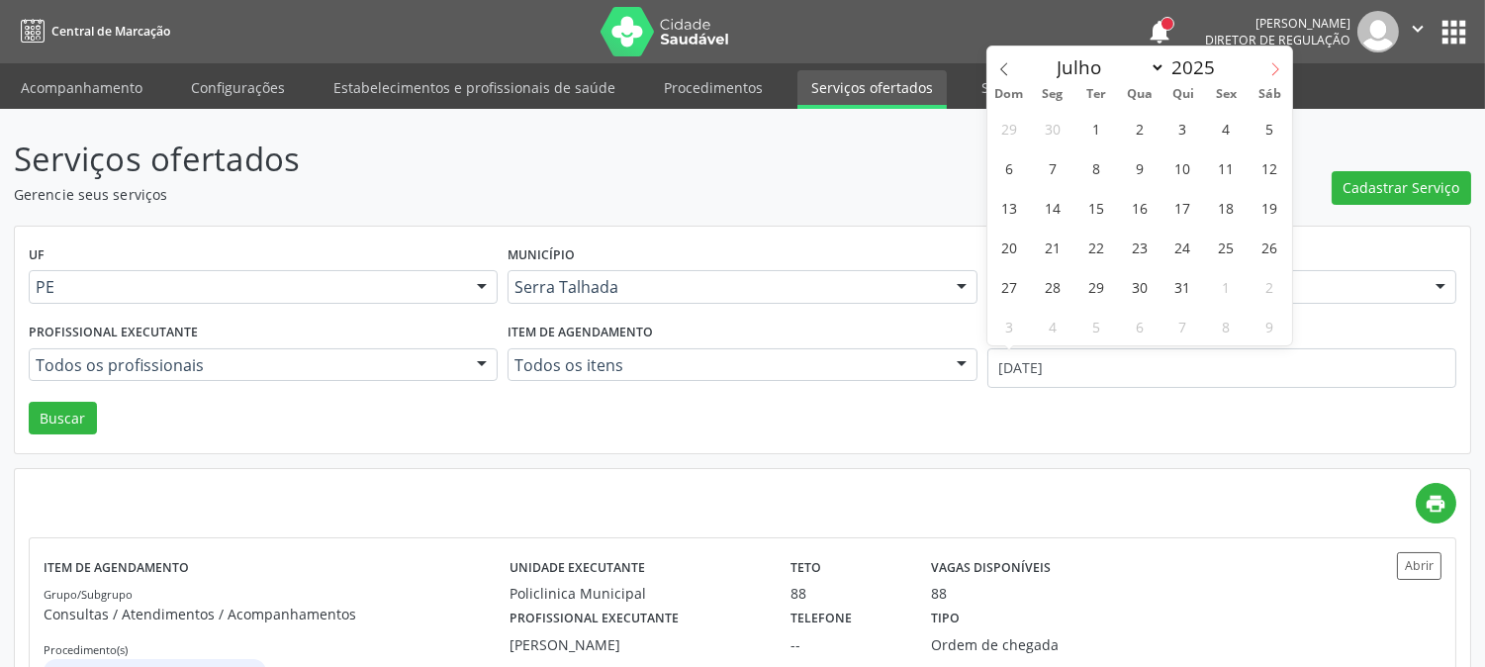
click at [1281, 77] on span at bounding box center [1276, 64] width 34 height 34
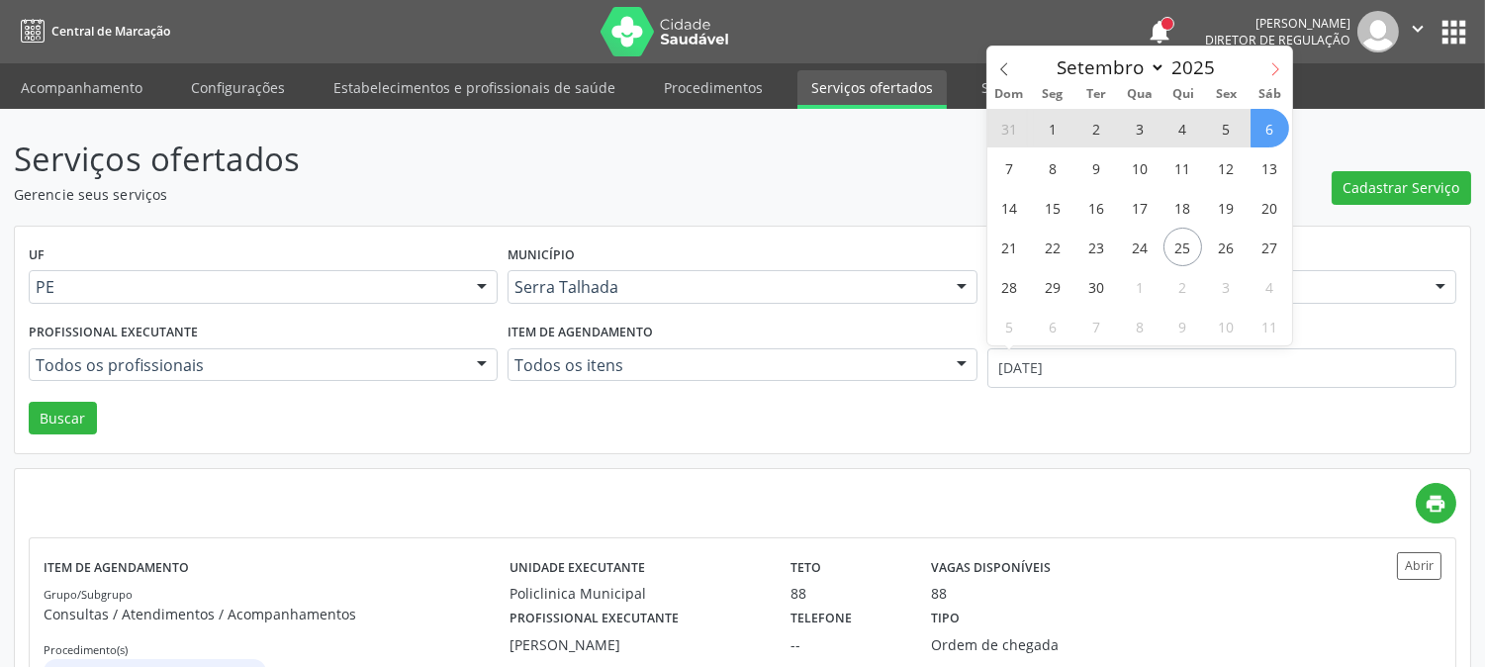
click at [1279, 70] on icon at bounding box center [1276, 69] width 14 height 14
select select "9"
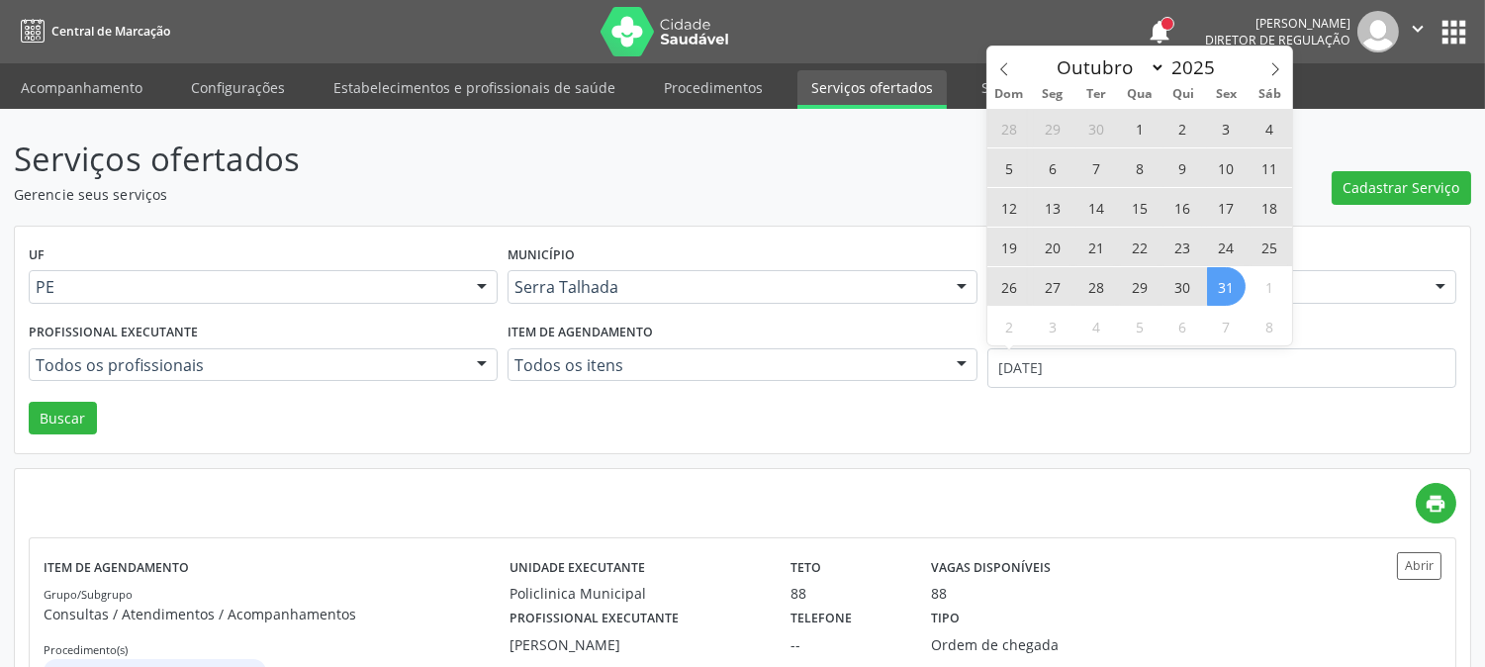
click at [1235, 282] on span "31" at bounding box center [1226, 286] width 39 height 39
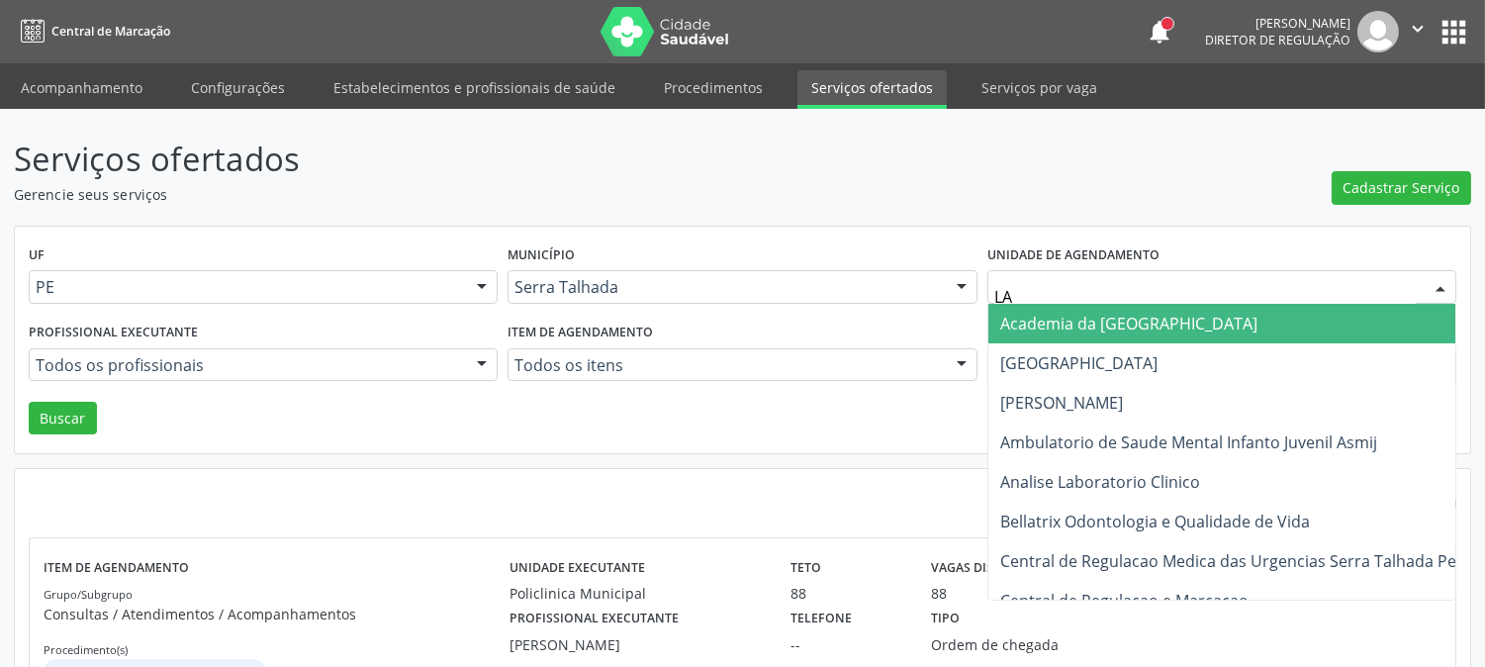
type input "LAB"
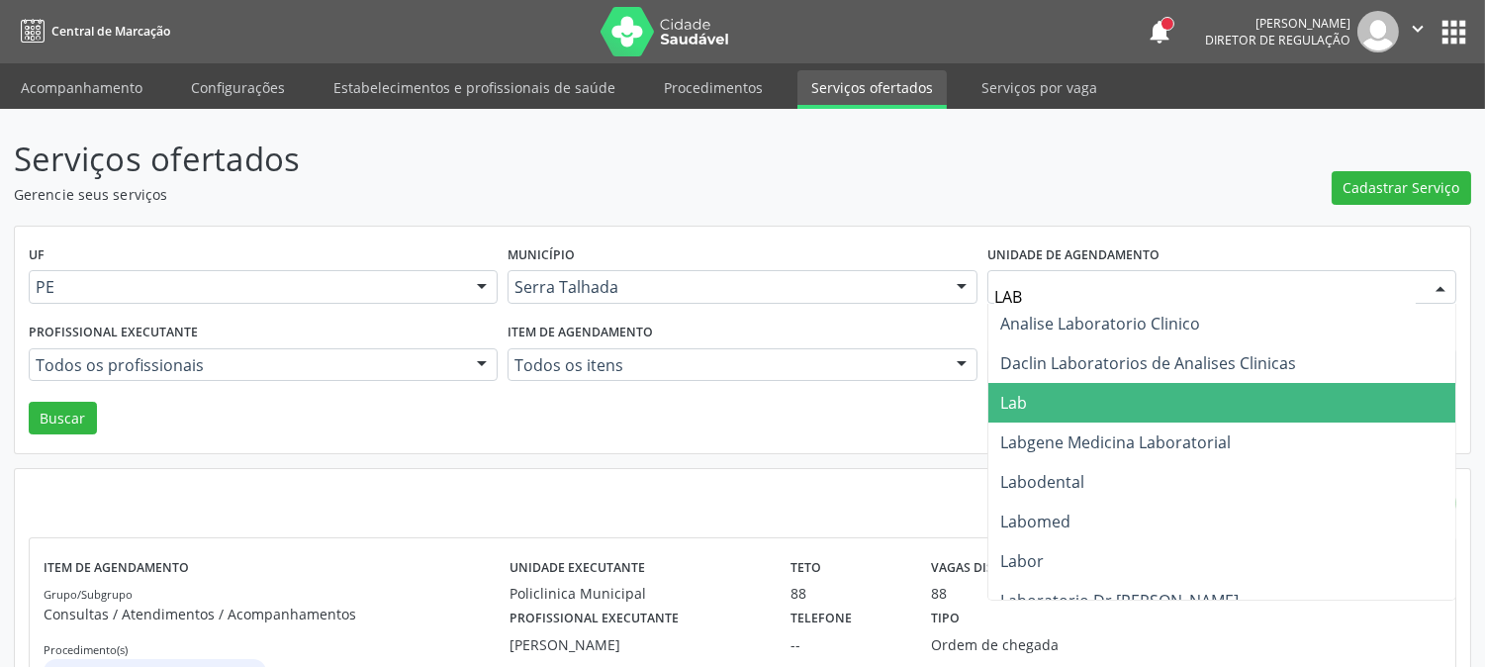
click at [1073, 397] on span "Lab" at bounding box center [1222, 403] width 467 height 40
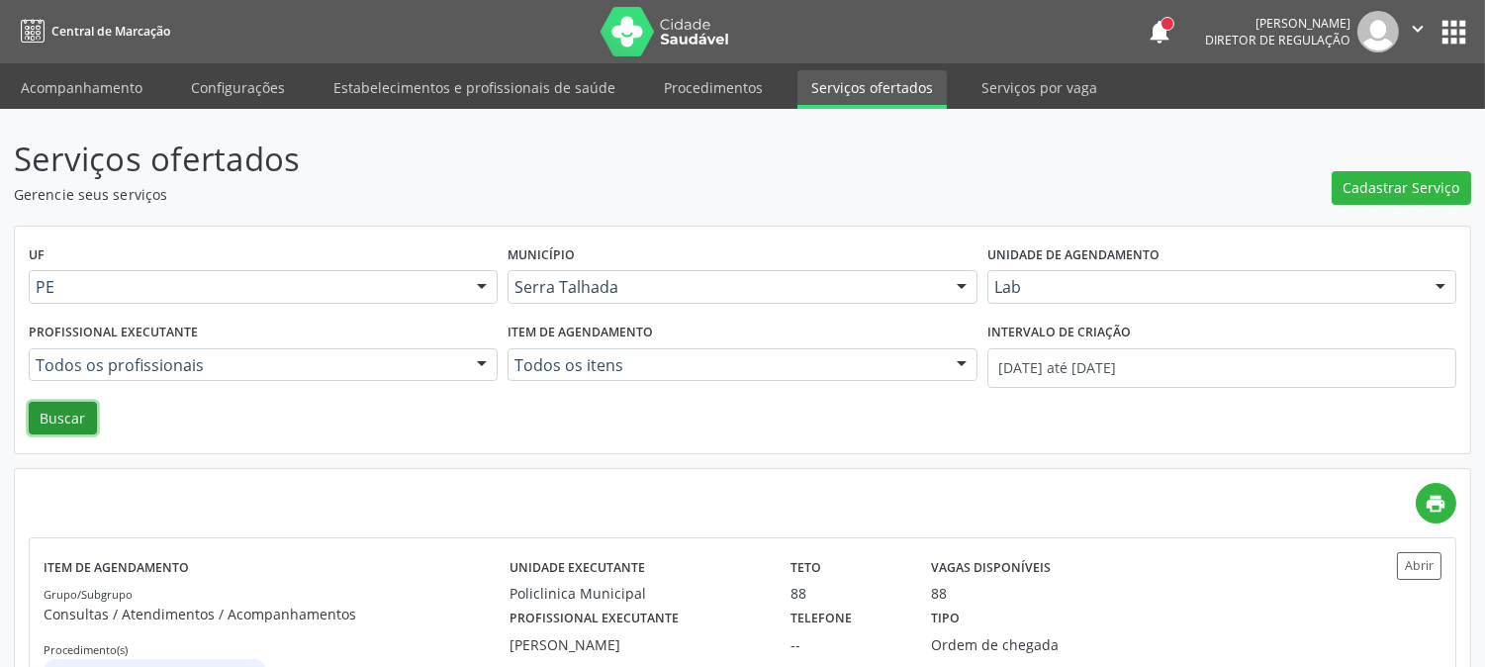
click at [85, 413] on button "Buscar" at bounding box center [63, 419] width 68 height 34
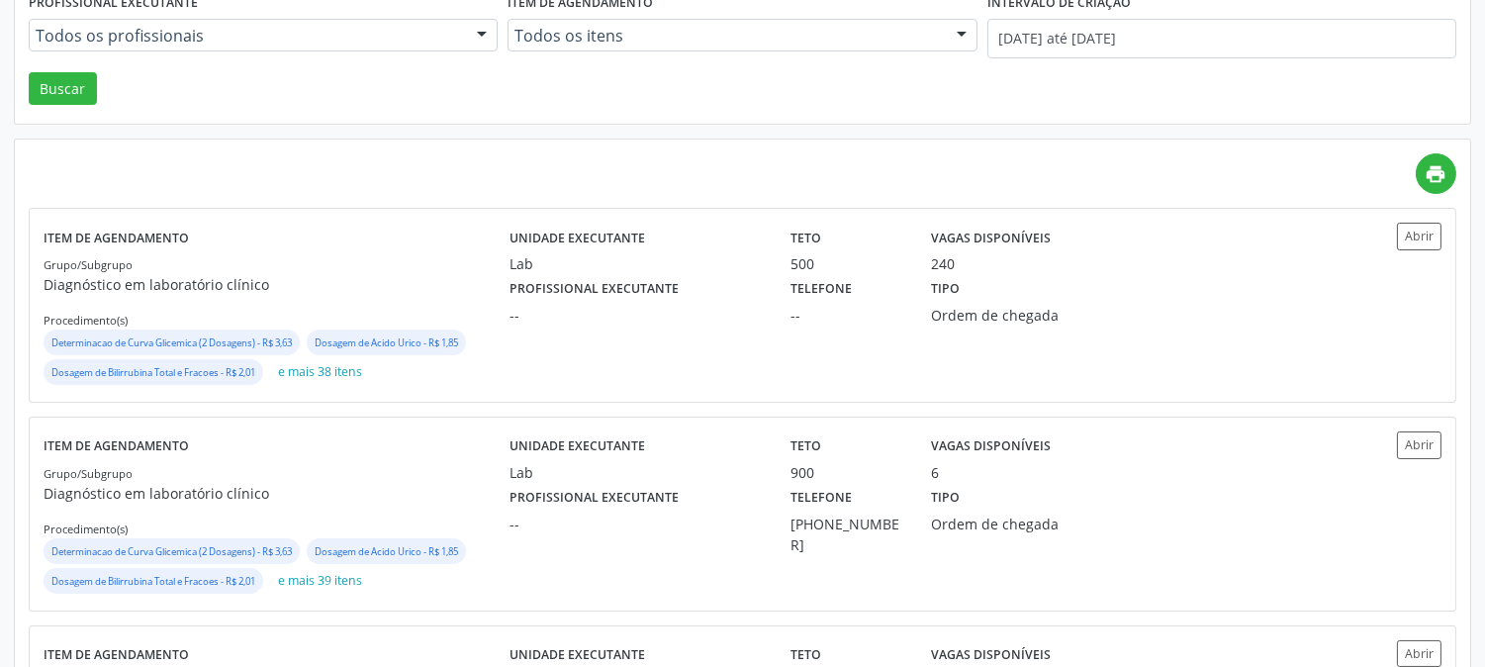
scroll to position [439, 0]
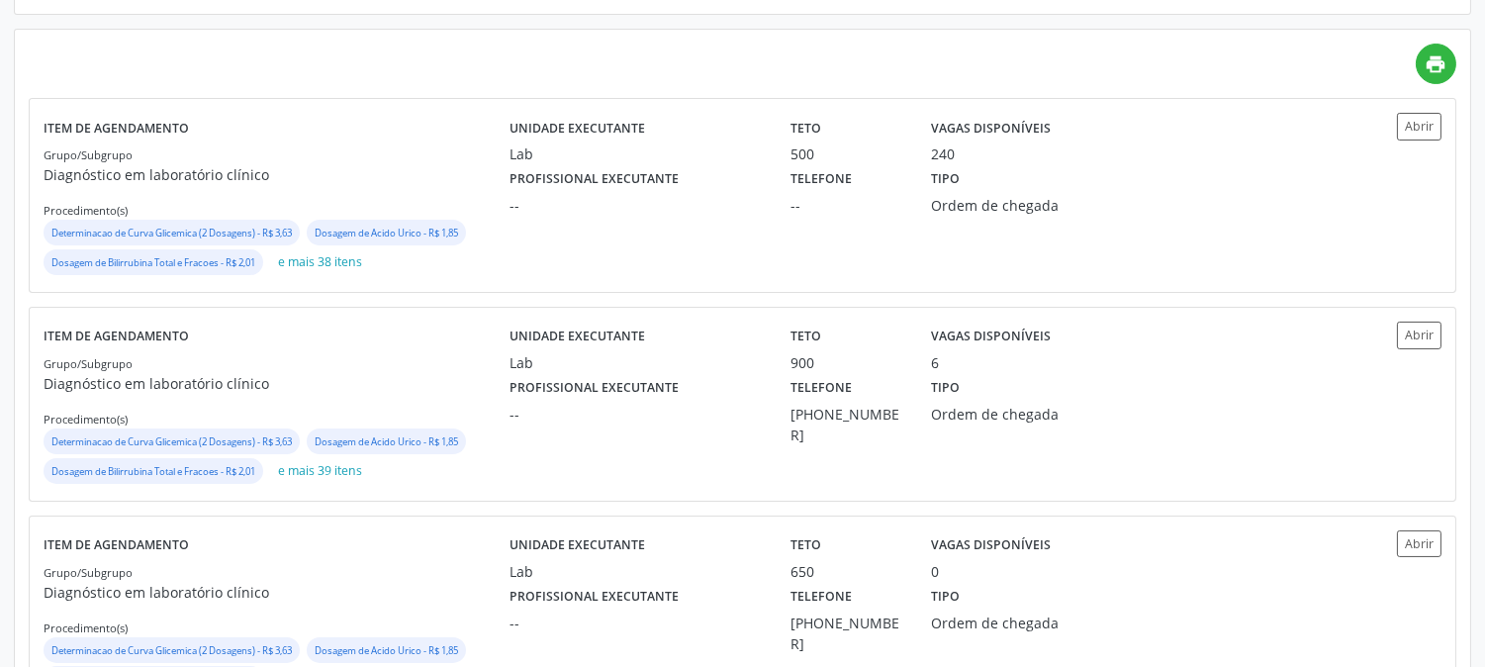
click at [508, 437] on div "Determinacao de Curva Glicemica (2 Dosagens) - R$ 3,63 Dosagem de Acido Urico -…" at bounding box center [277, 457] width 466 height 58
click at [630, 160] on div "Lab" at bounding box center [636, 153] width 253 height 21
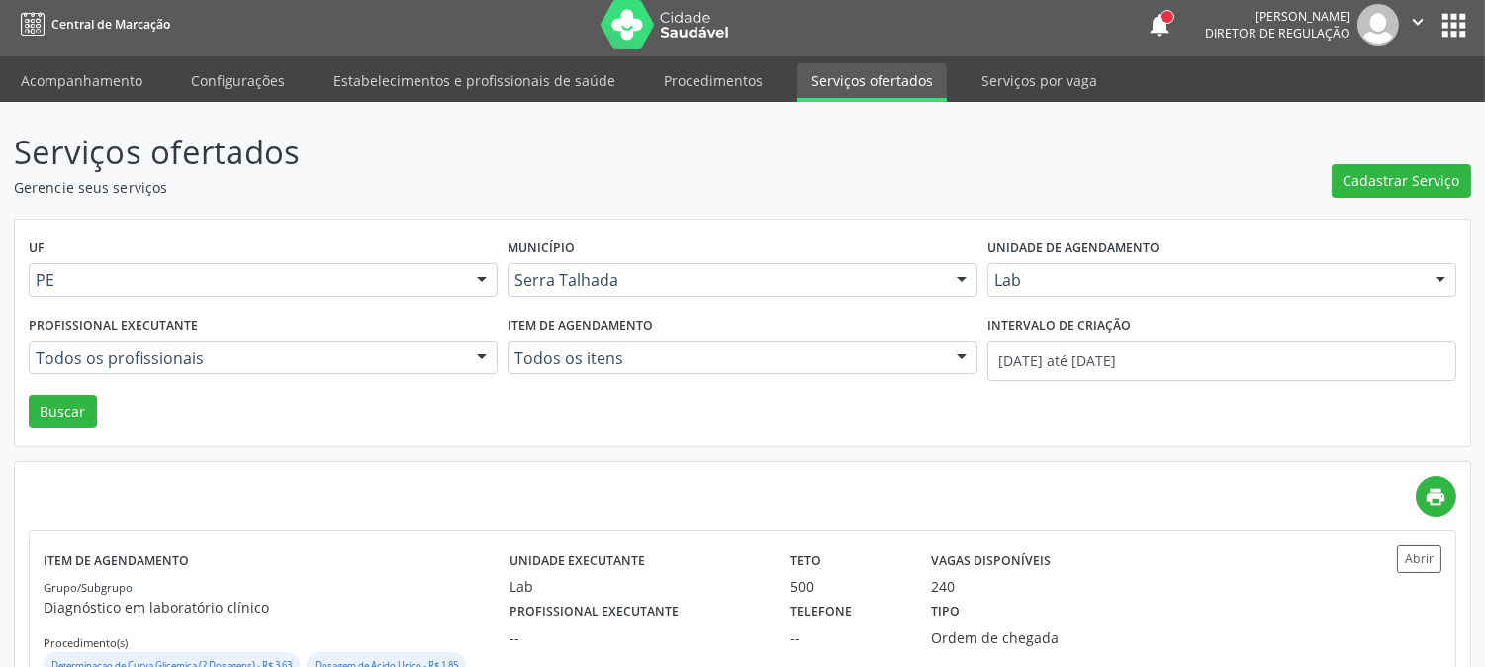
scroll to position [0, 0]
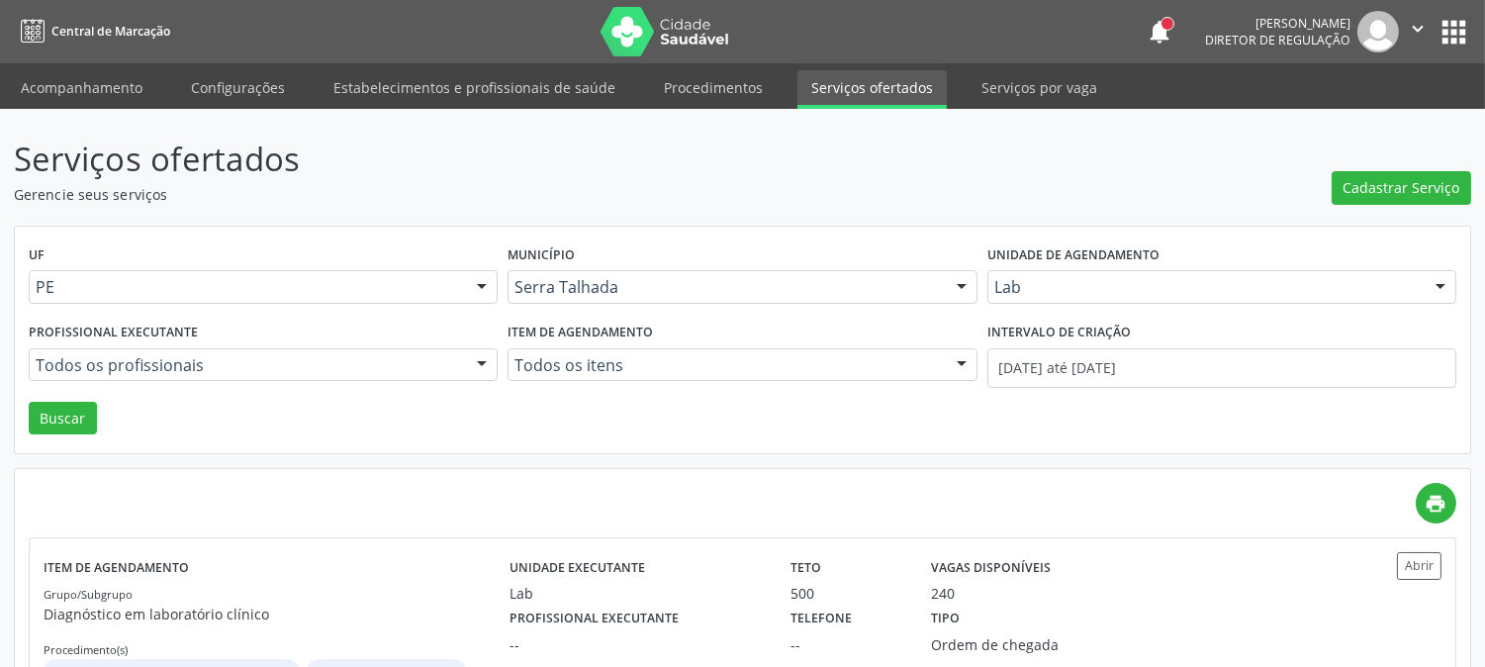
click at [1416, 23] on icon "" at bounding box center [1418, 29] width 22 height 22
click at [1373, 119] on link "Sair" at bounding box center [1367, 121] width 137 height 28
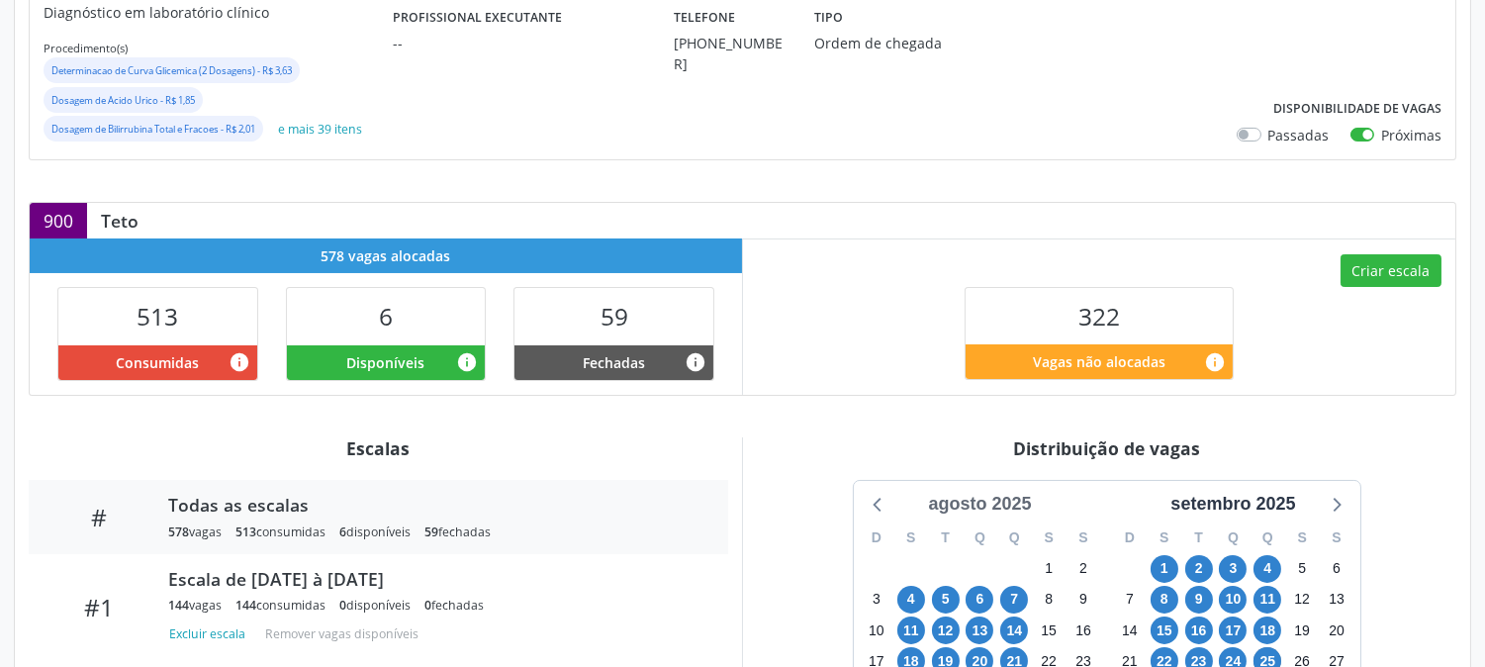
scroll to position [439, 0]
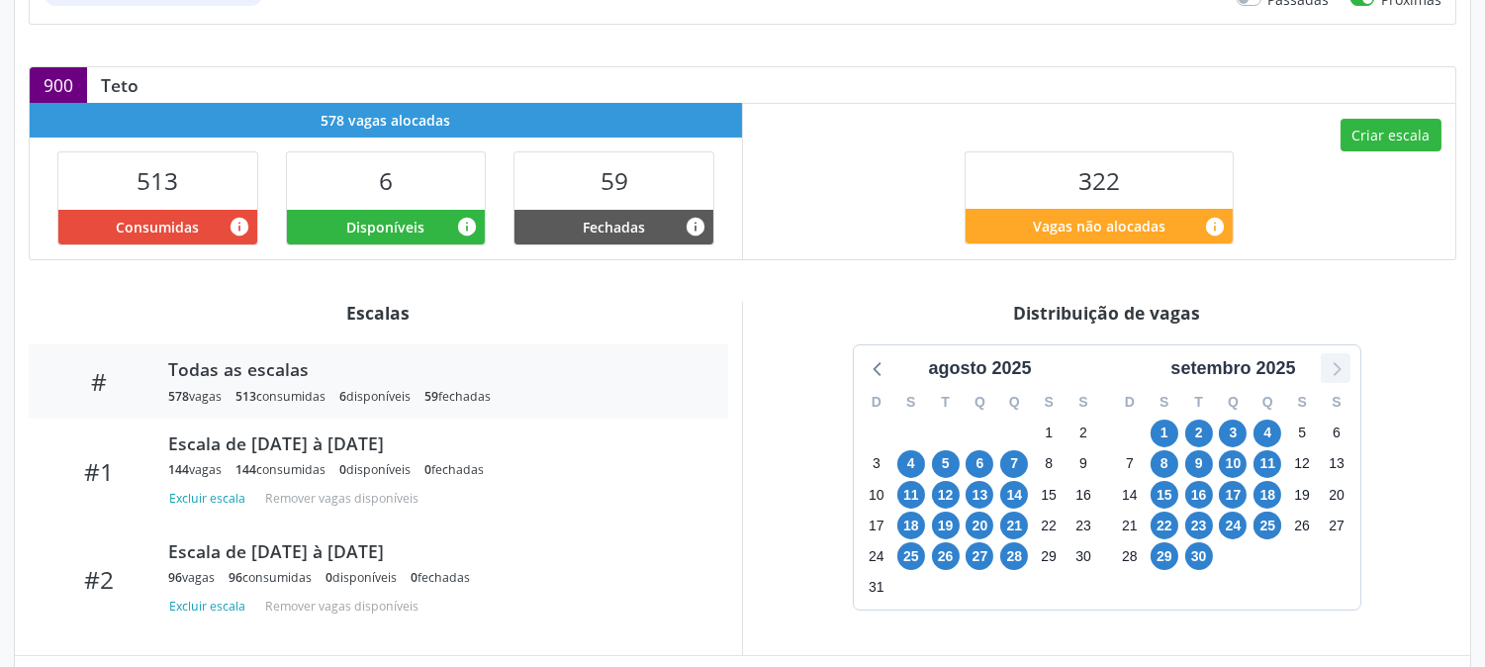
click at [1333, 370] on icon at bounding box center [1336, 368] width 26 height 26
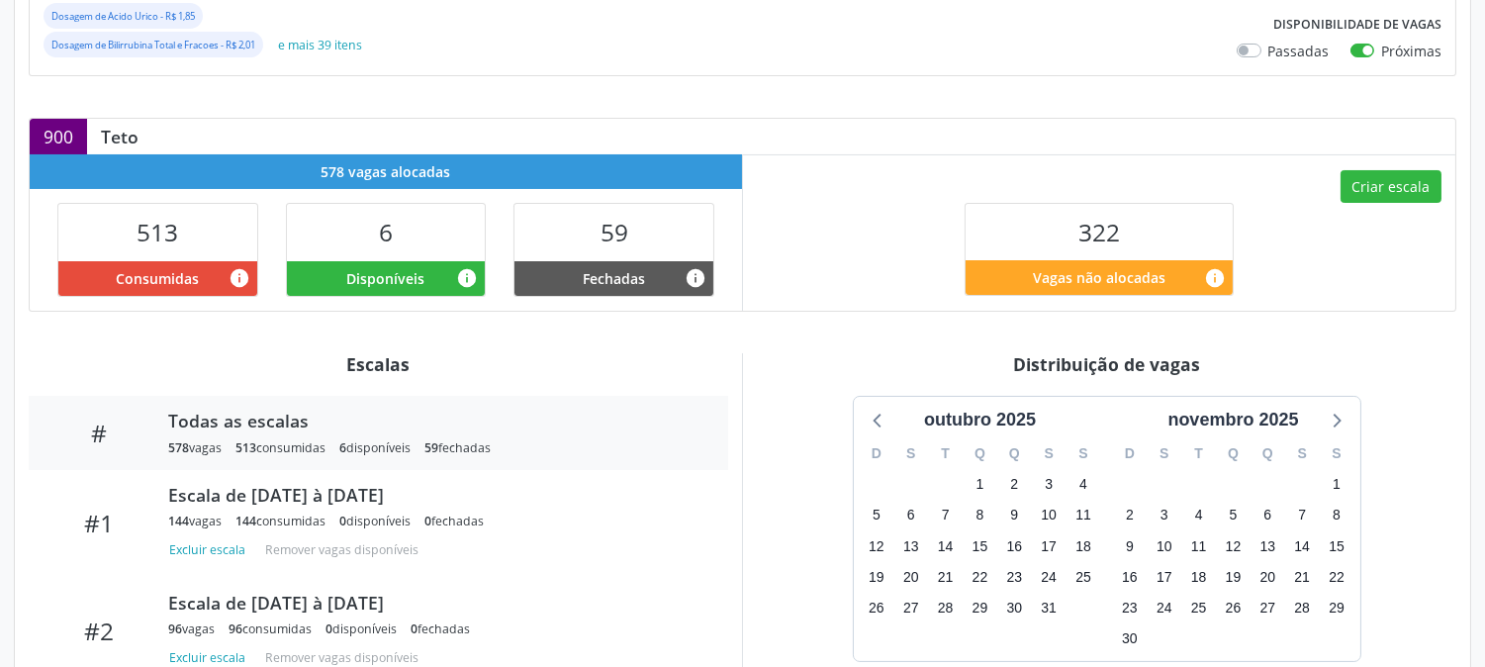
scroll to position [0, 0]
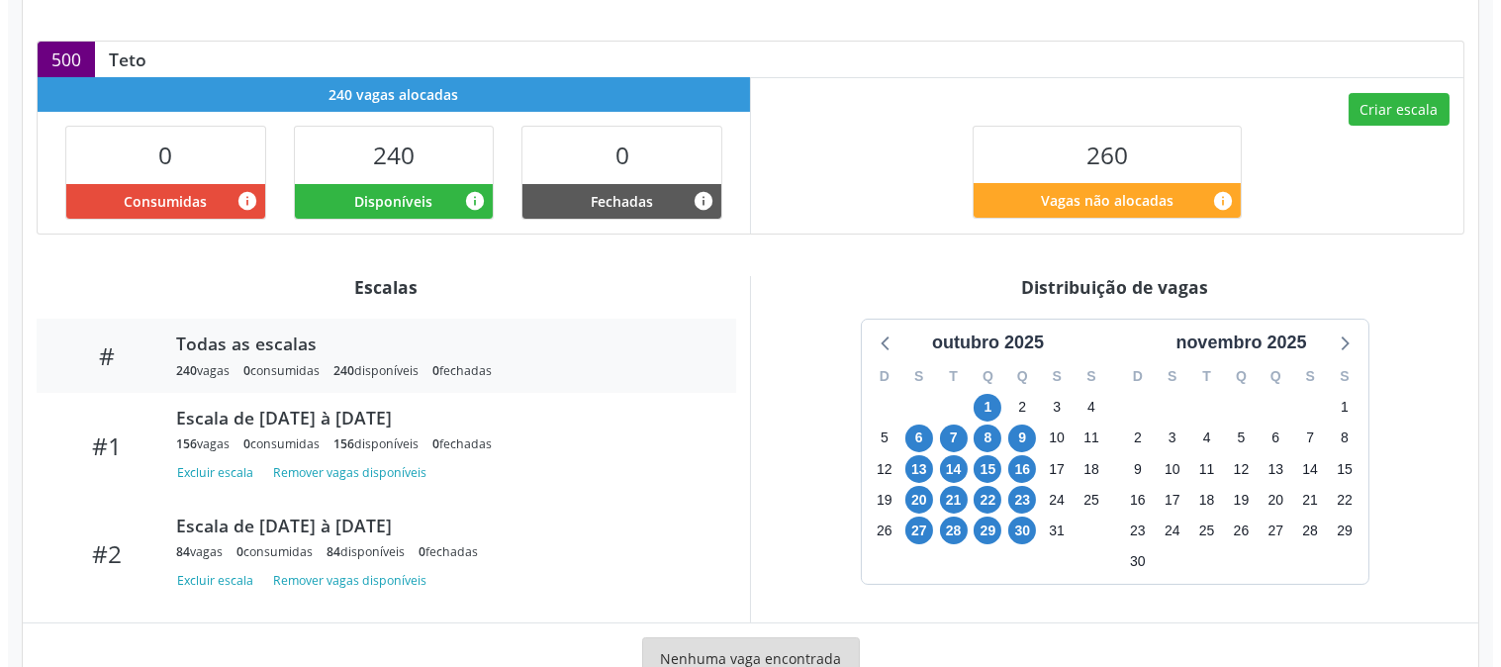
scroll to position [426, 0]
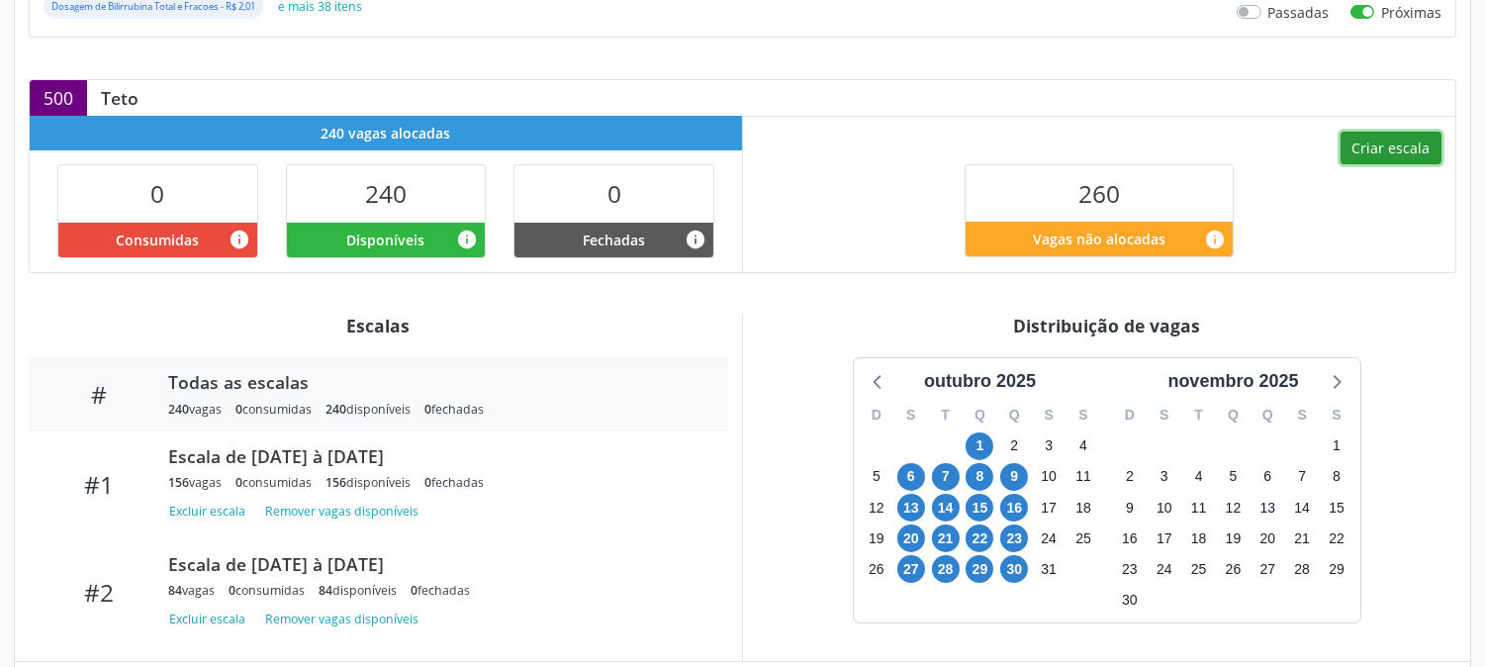
click at [1368, 153] on button "Criar escala" at bounding box center [1391, 149] width 101 height 34
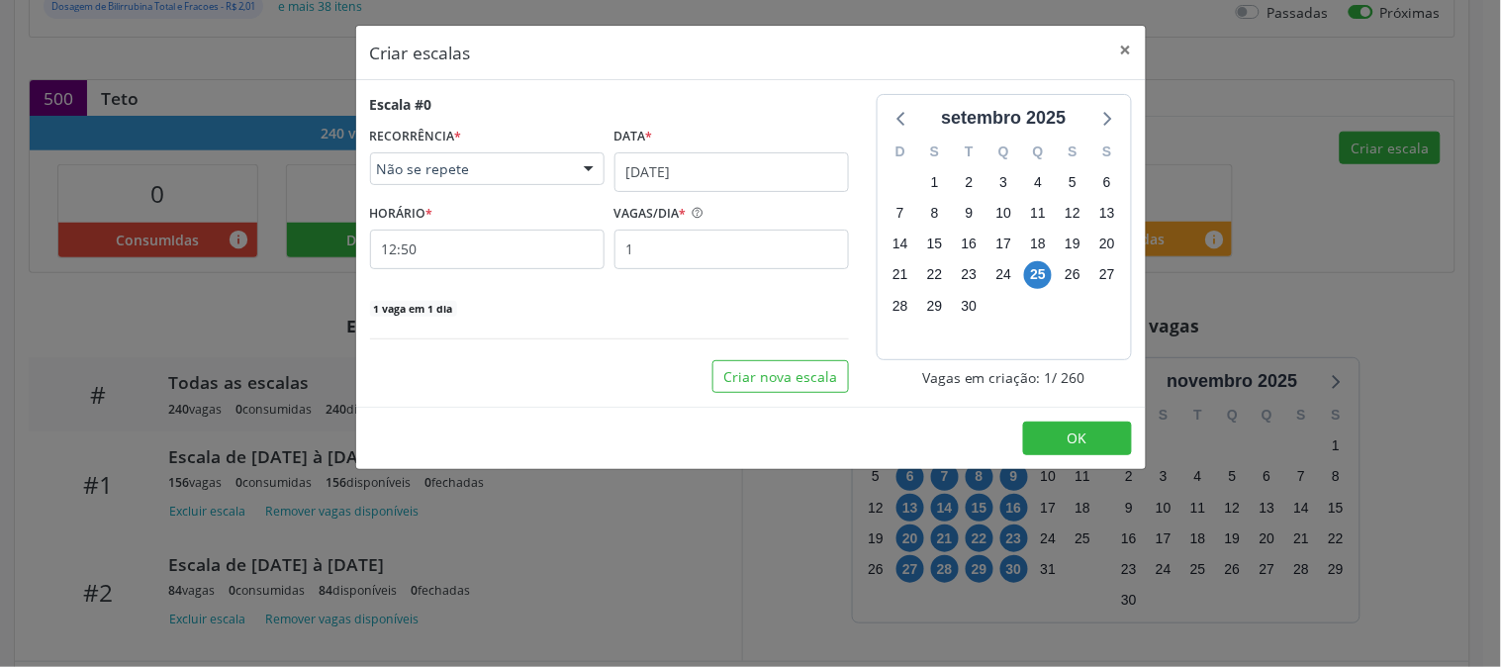
click at [738, 196] on div "Escala #0 RECORRÊNCIA * Não se repete Não se repete Diário/Semanal Mensal Nenhu…" at bounding box center [609, 206] width 479 height 224
click at [749, 169] on input "[DATE]" at bounding box center [731, 172] width 235 height 40
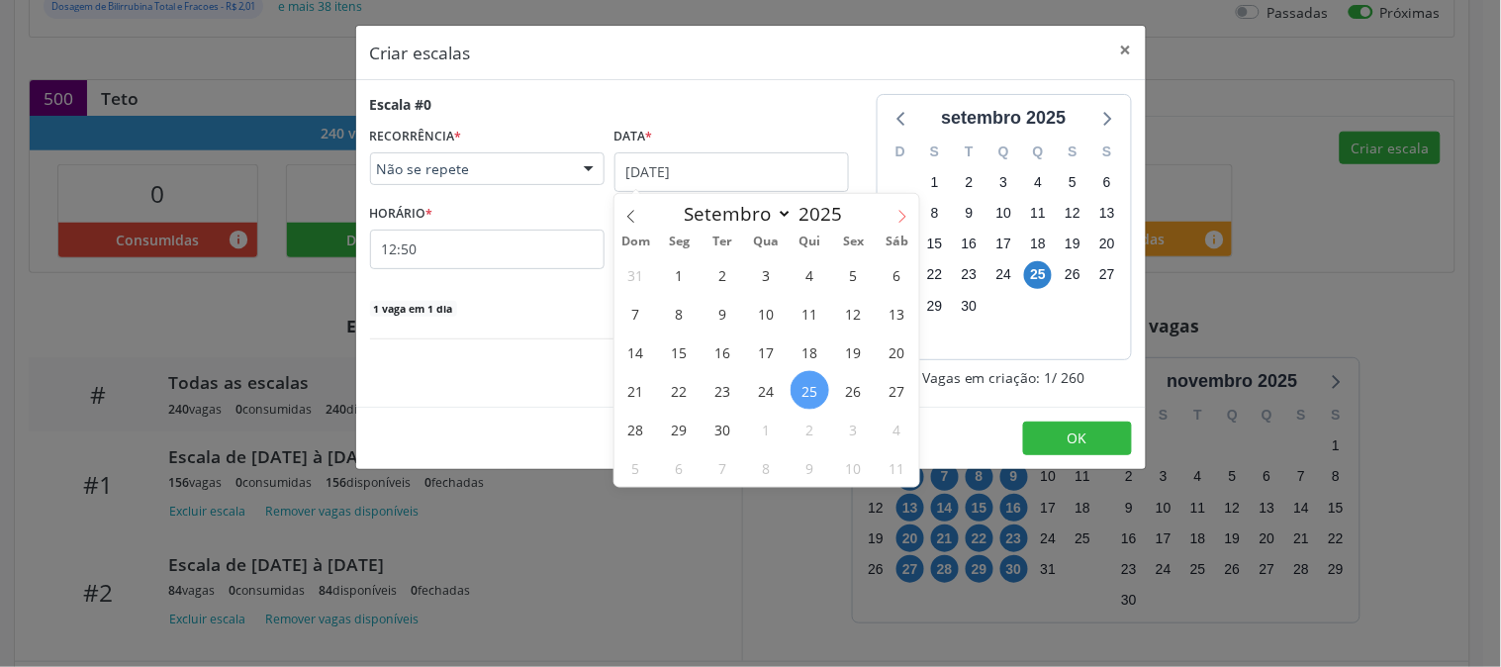
click at [911, 212] on span at bounding box center [903, 211] width 34 height 34
select select "9"
click at [805, 281] on span "2" at bounding box center [810, 274] width 39 height 39
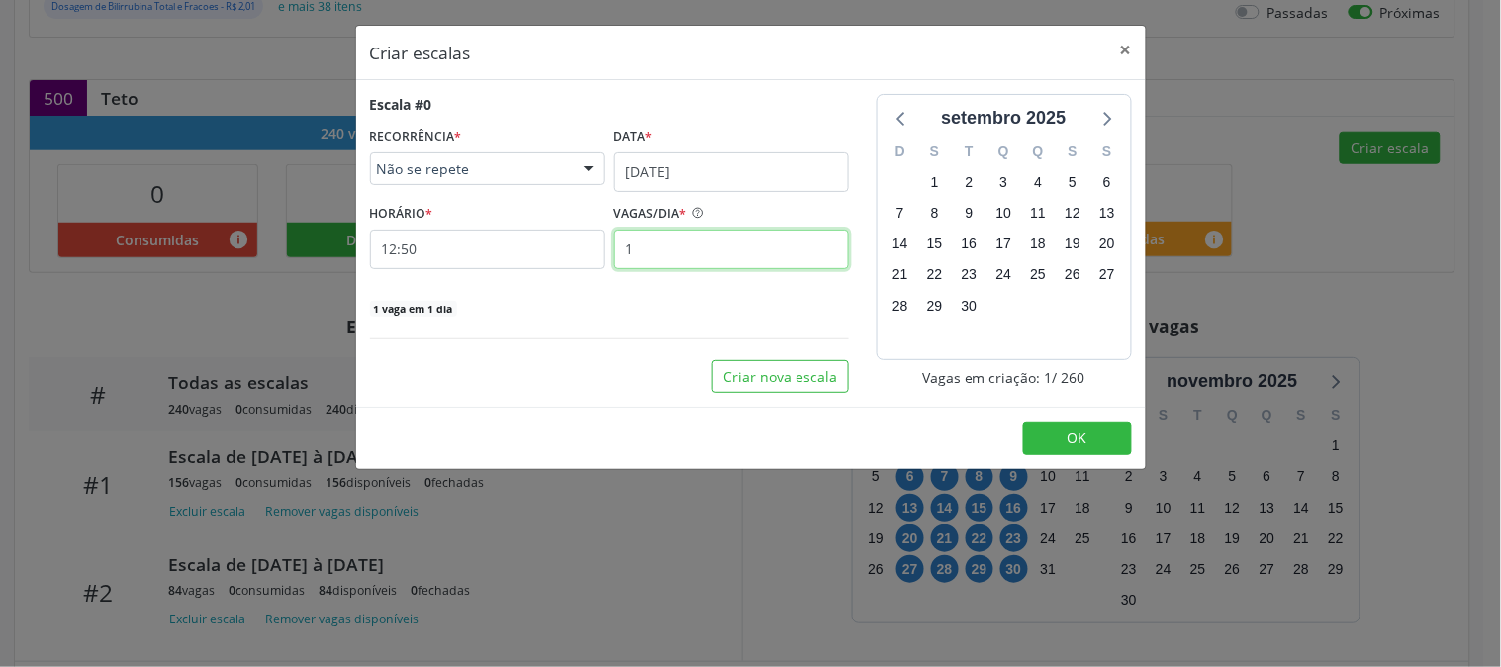
click at [749, 260] on input "1" at bounding box center [731, 250] width 235 height 40
type input "12"
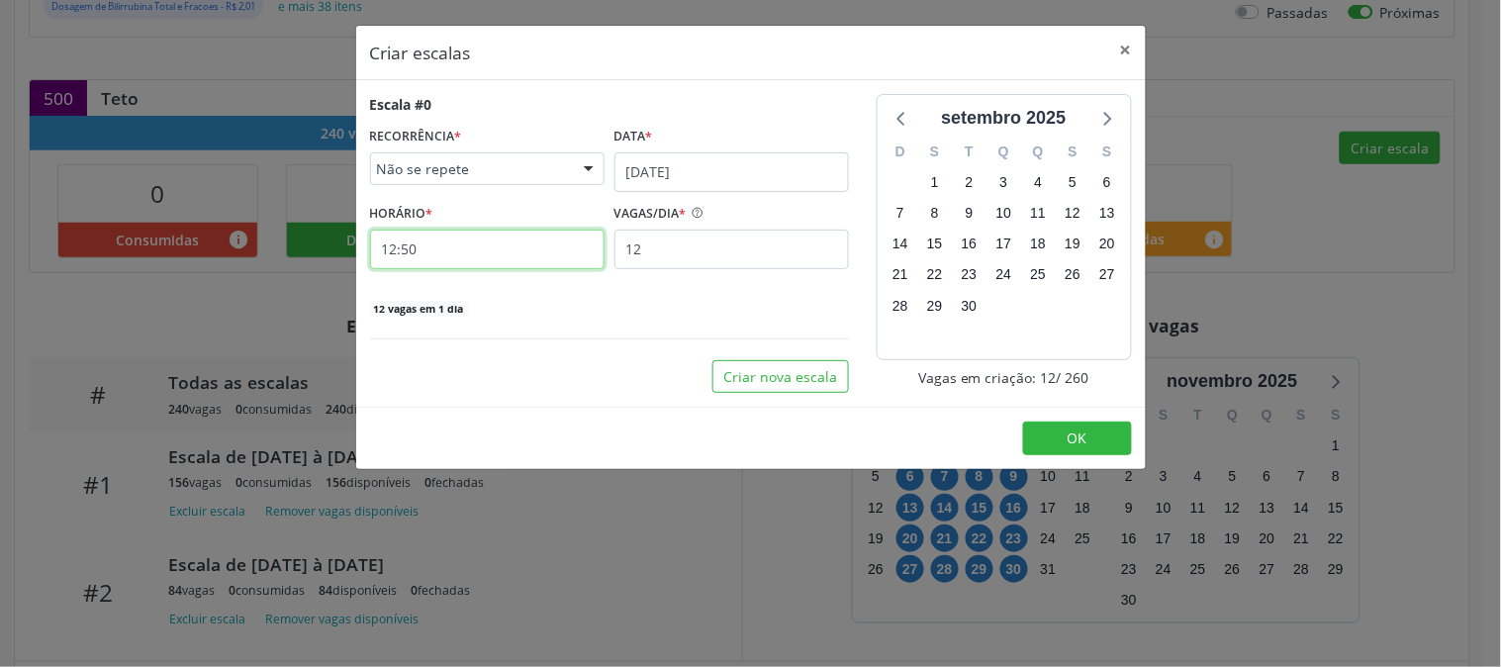
click at [542, 253] on input "12:50" at bounding box center [487, 250] width 235 height 40
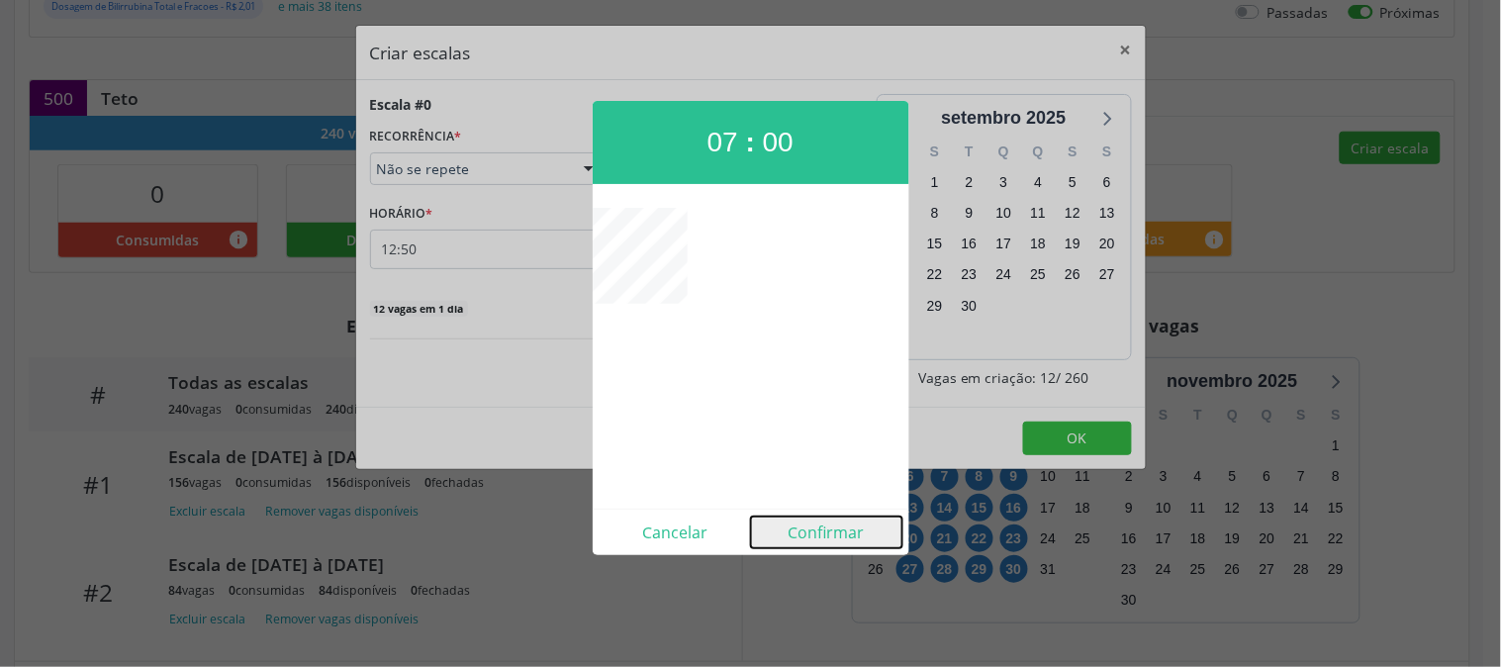
click at [833, 538] on button "Confirmar" at bounding box center [826, 533] width 151 height 32
type input "07:00"
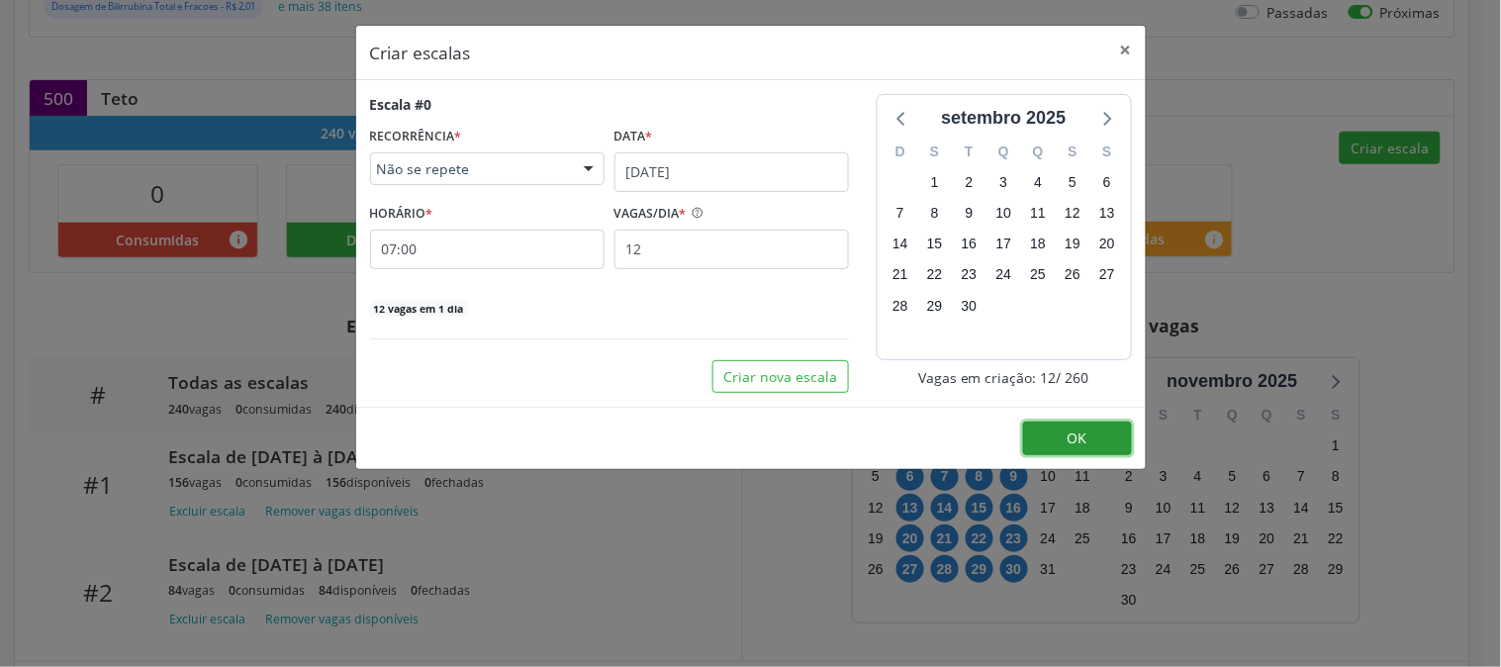
click at [1037, 443] on button "OK" at bounding box center [1077, 439] width 109 height 34
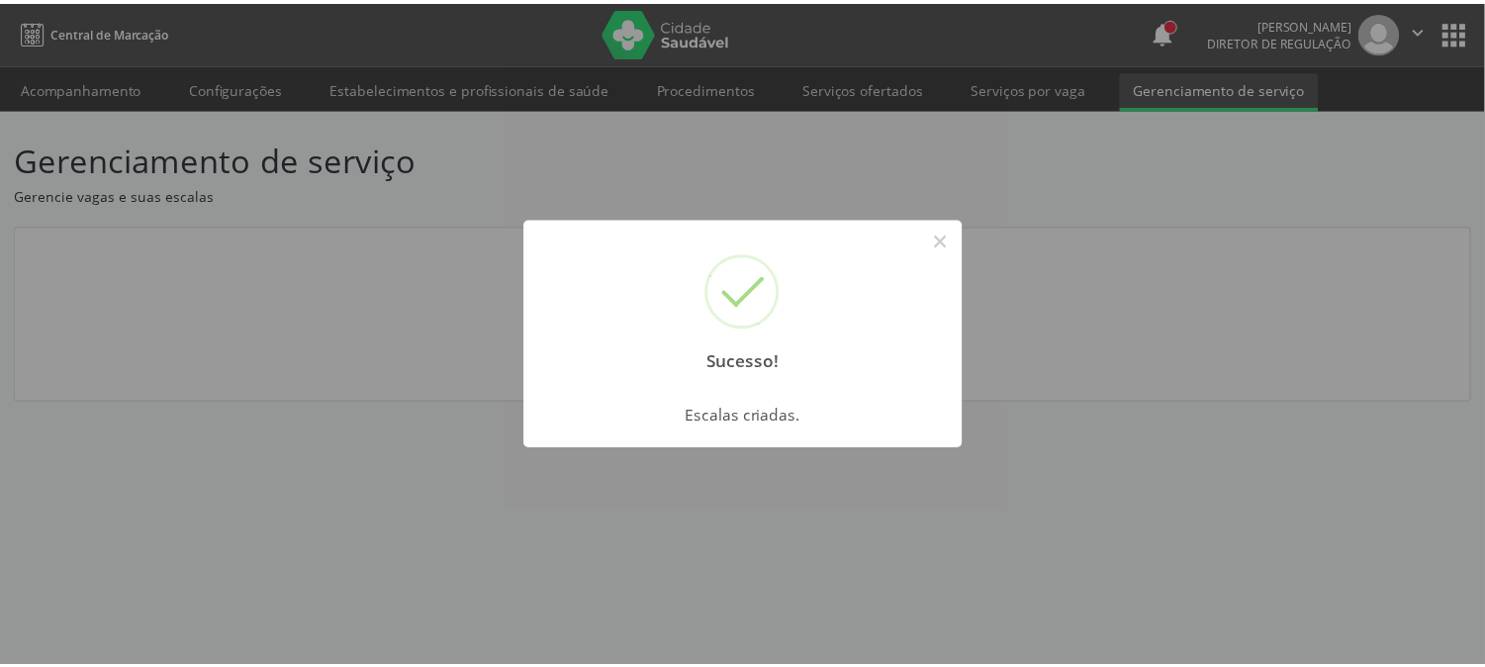
scroll to position [0, 0]
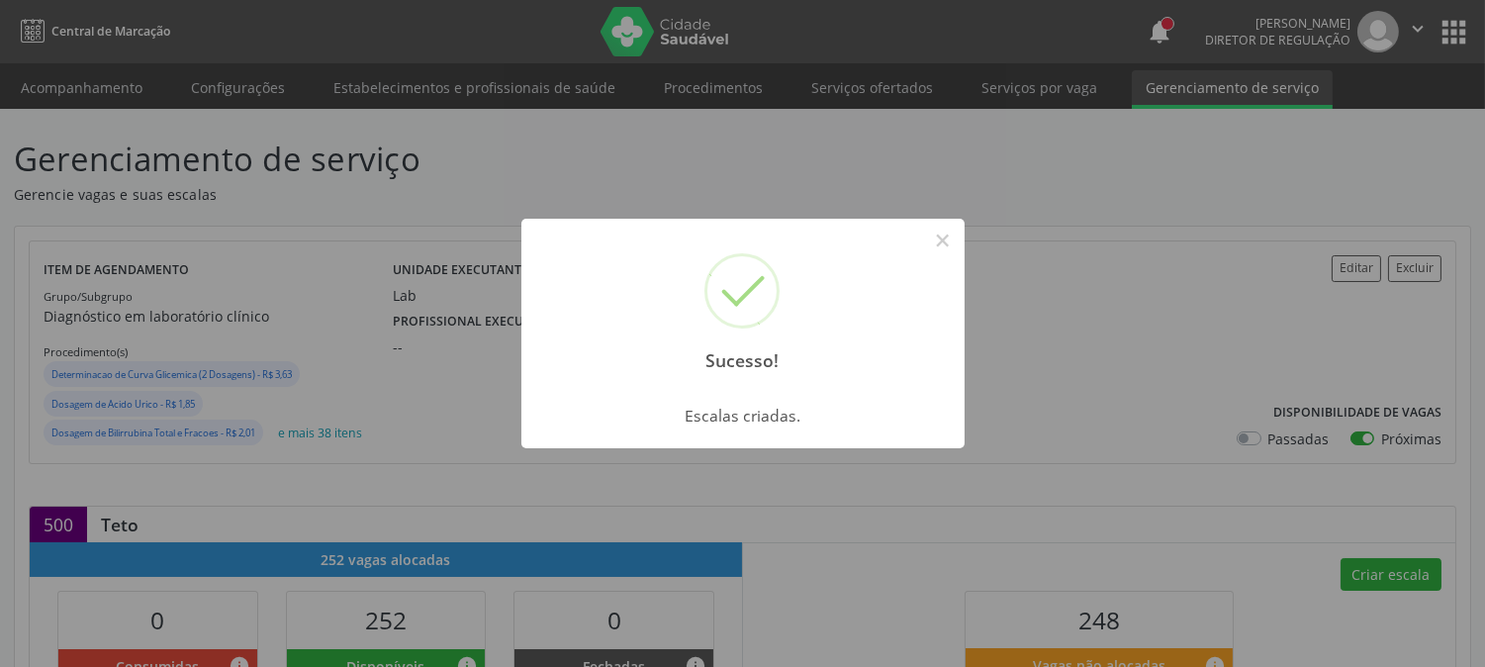
click at [947, 221] on div "Sucesso! ×" at bounding box center [742, 304] width 443 height 170
click at [952, 236] on button "×" at bounding box center [943, 241] width 34 height 34
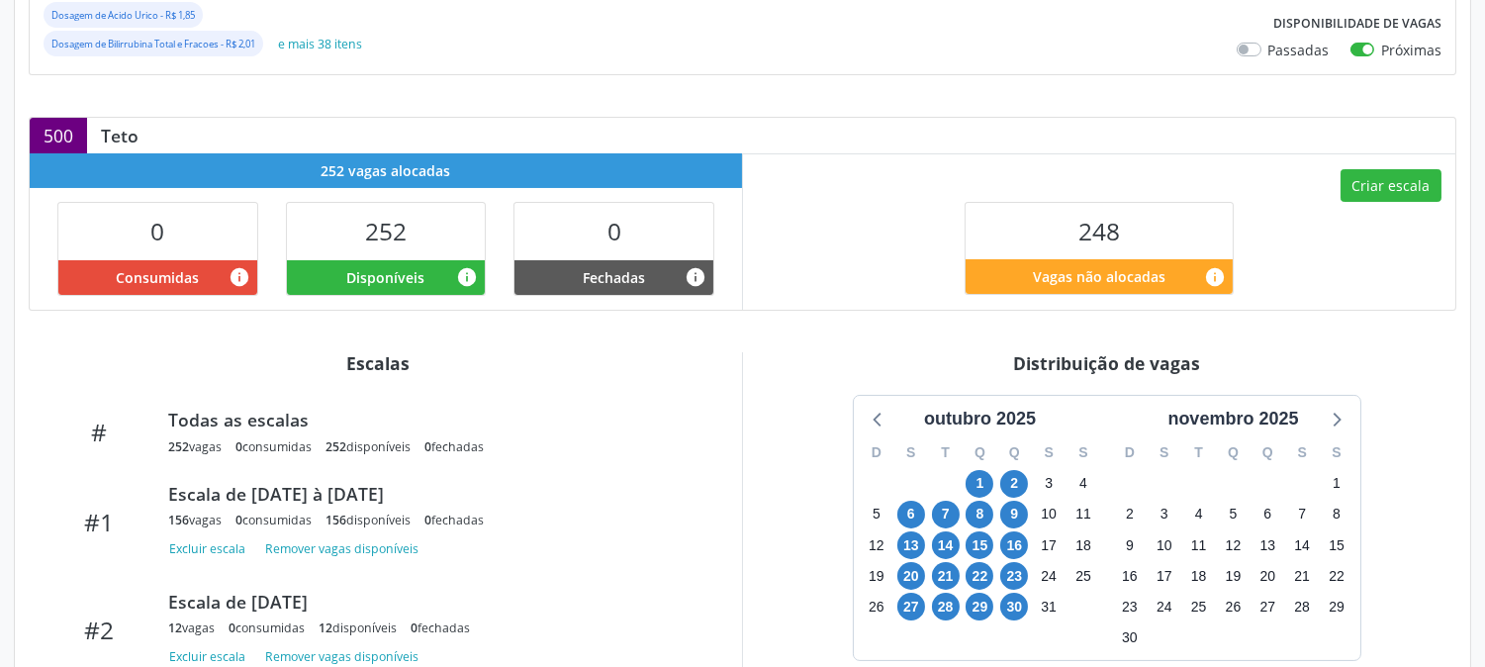
scroll to position [542, 0]
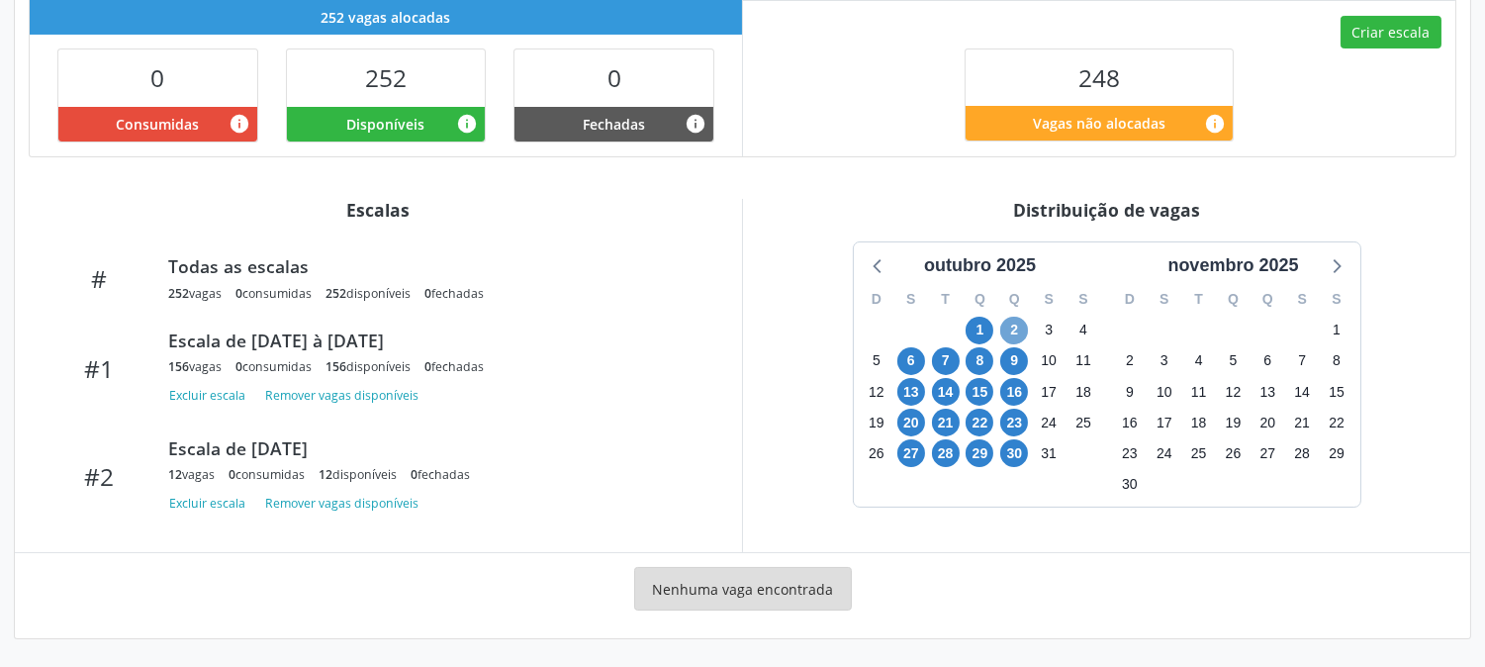
click at [1021, 321] on span "2" at bounding box center [1014, 331] width 28 height 28
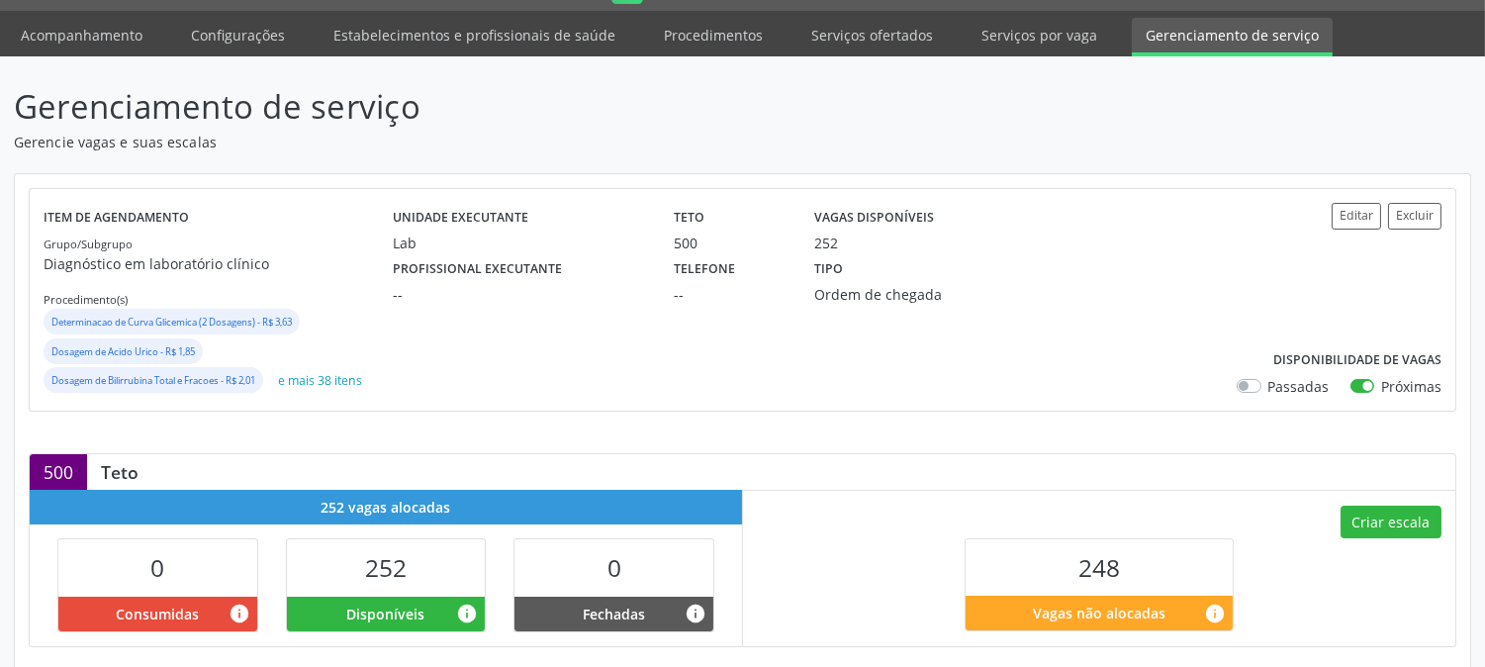
scroll to position [0, 0]
